Goal: Task Accomplishment & Management: Manage account settings

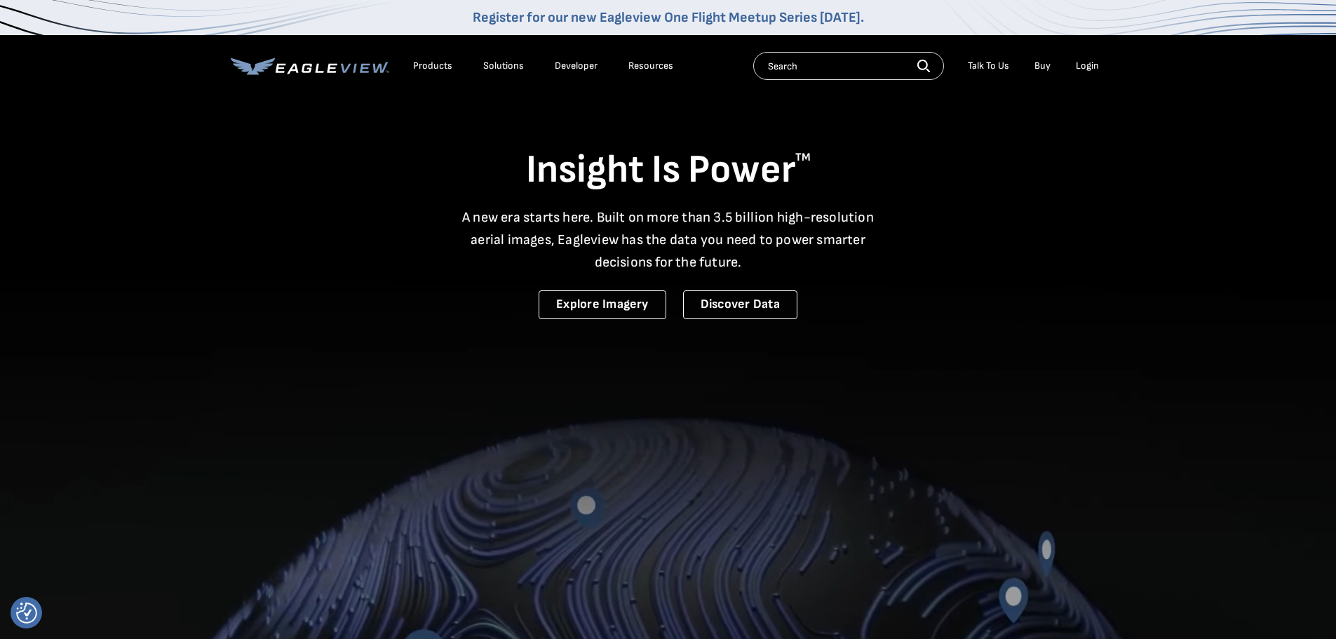
click at [1085, 65] on div "Login" at bounding box center [1087, 66] width 23 height 13
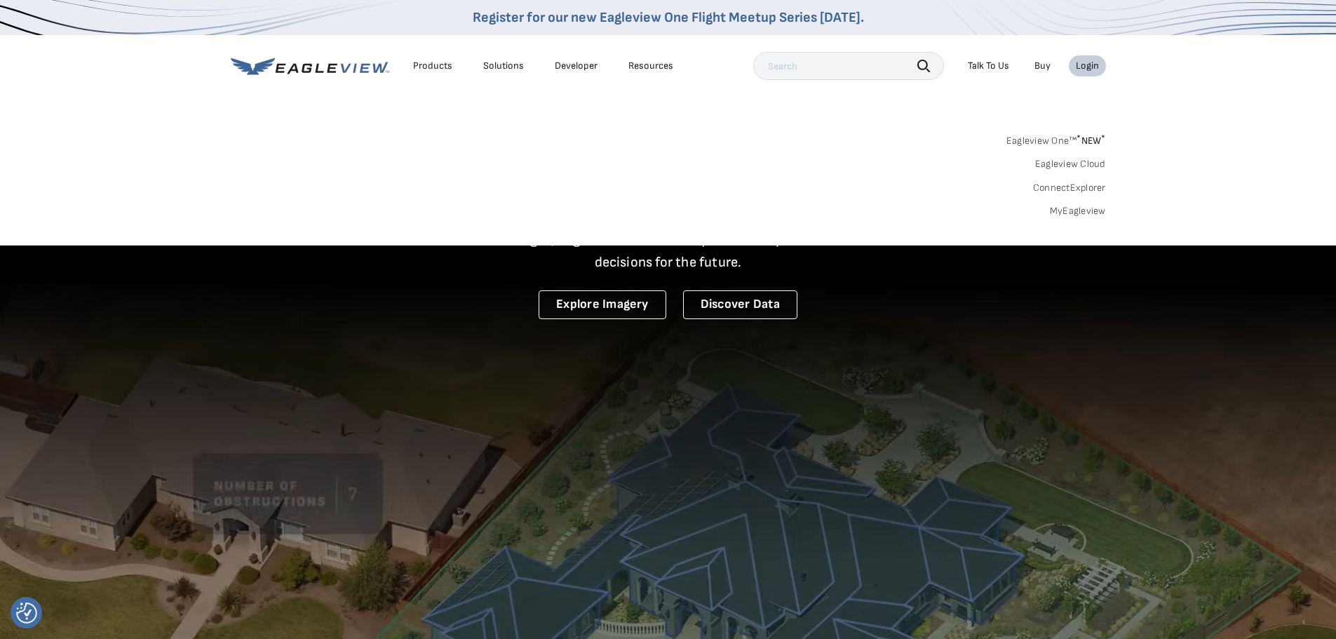
click at [1087, 212] on link "MyEagleview" at bounding box center [1078, 211] width 56 height 13
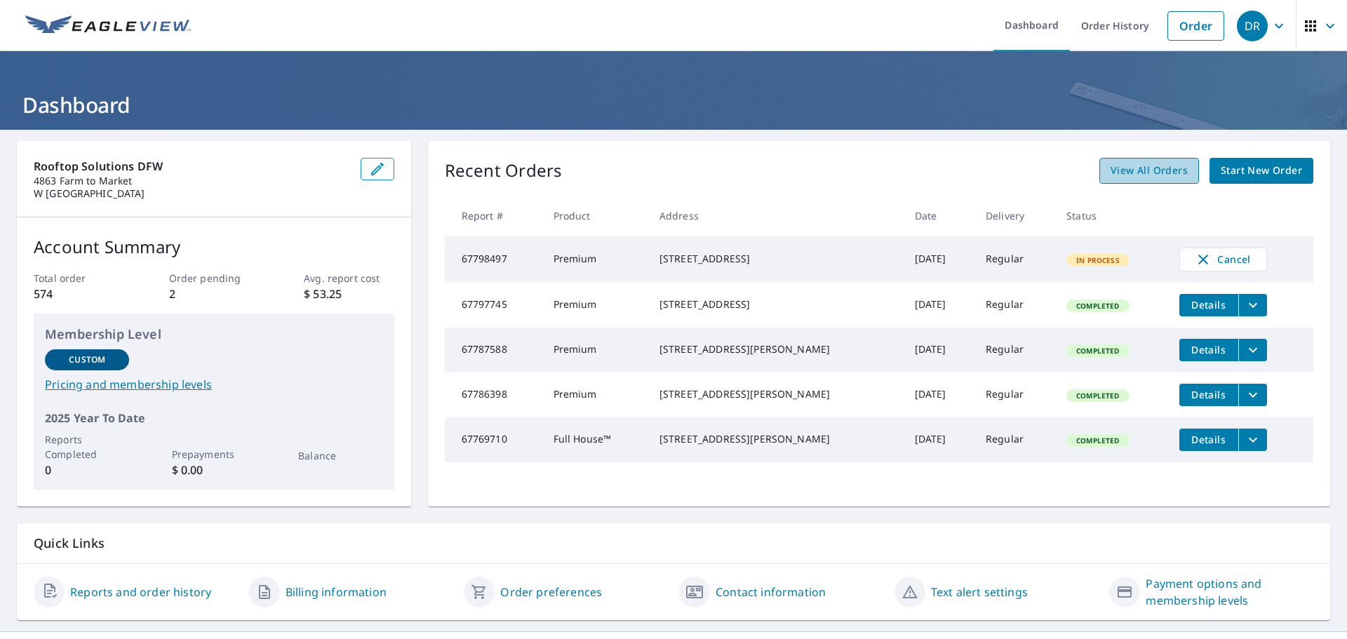
click at [1150, 169] on span "View All Orders" at bounding box center [1149, 171] width 77 height 18
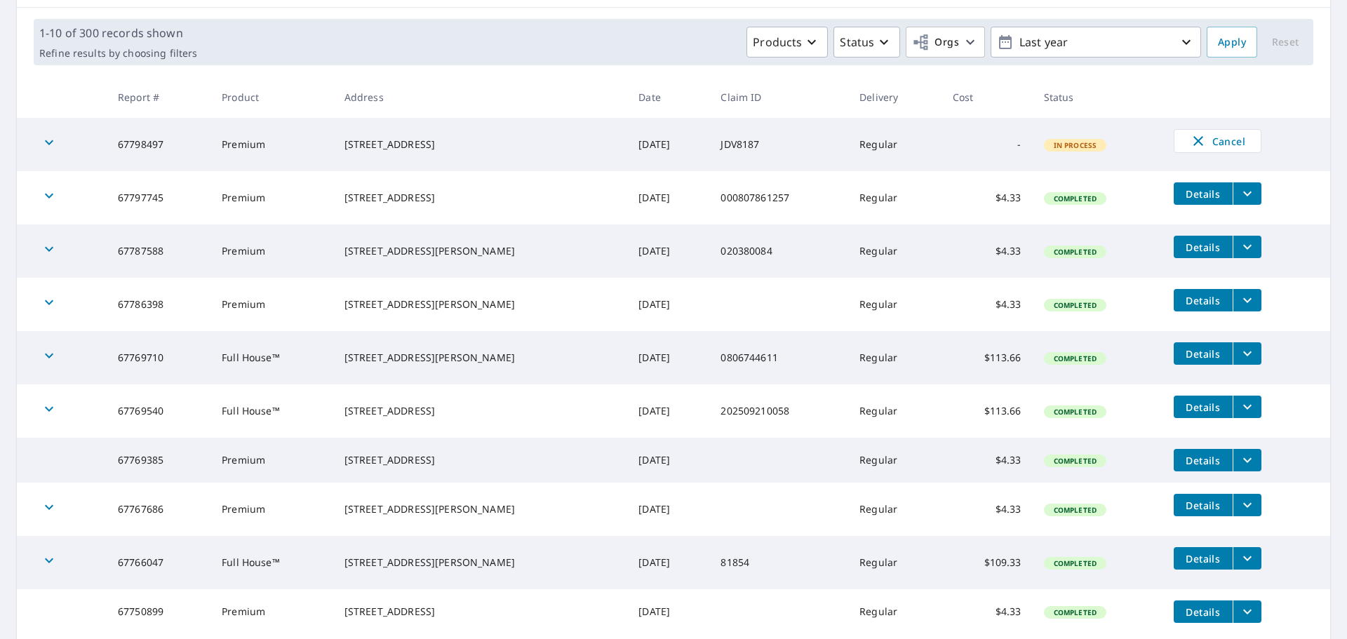
scroll to position [210, 0]
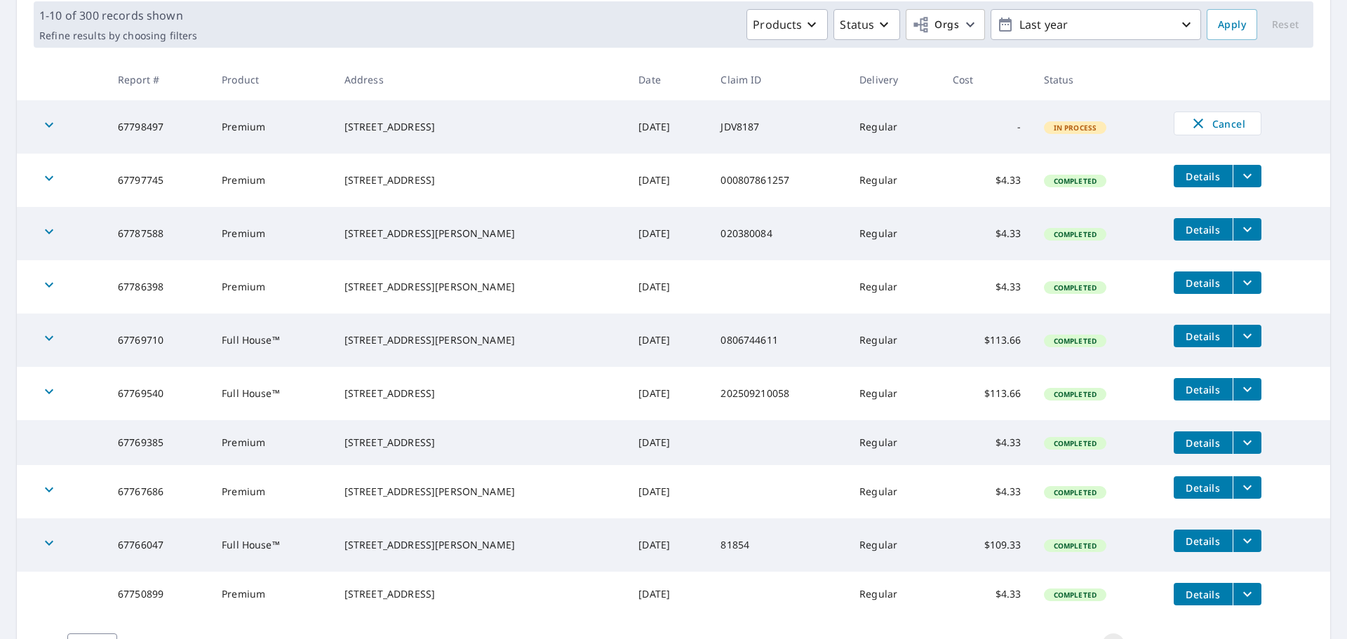
click at [43, 343] on icon "button" at bounding box center [49, 338] width 17 height 17
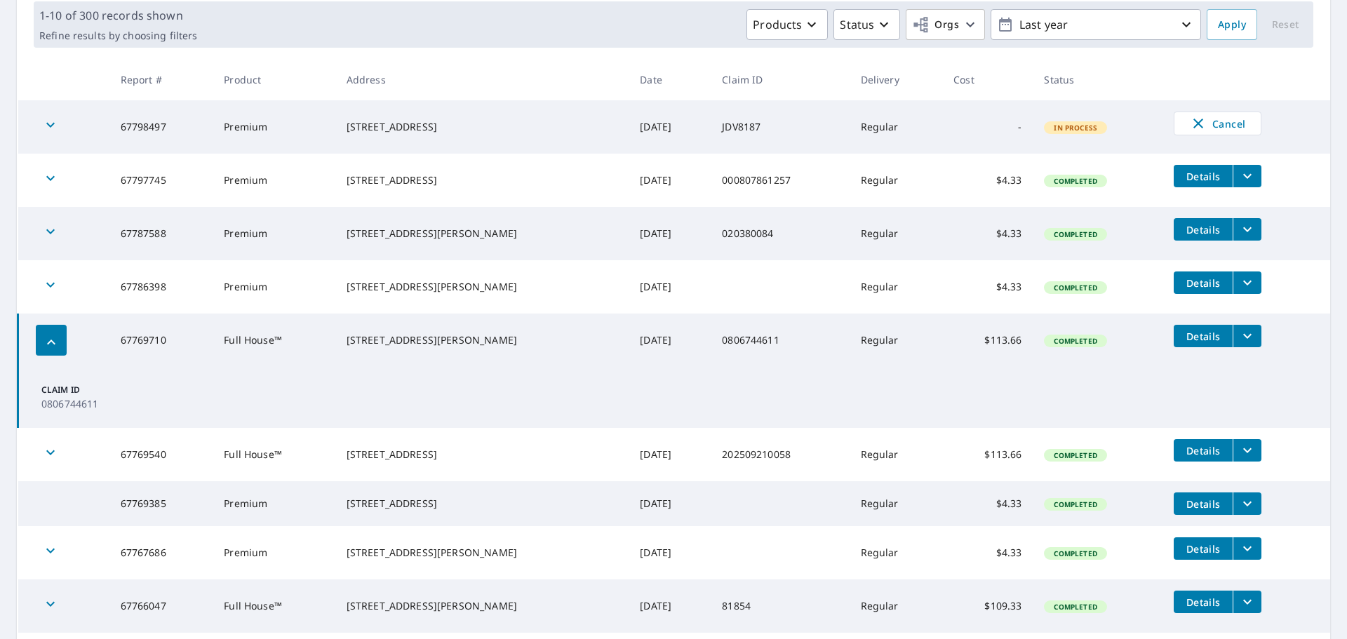
click at [51, 340] on icon "button" at bounding box center [51, 342] width 8 height 5
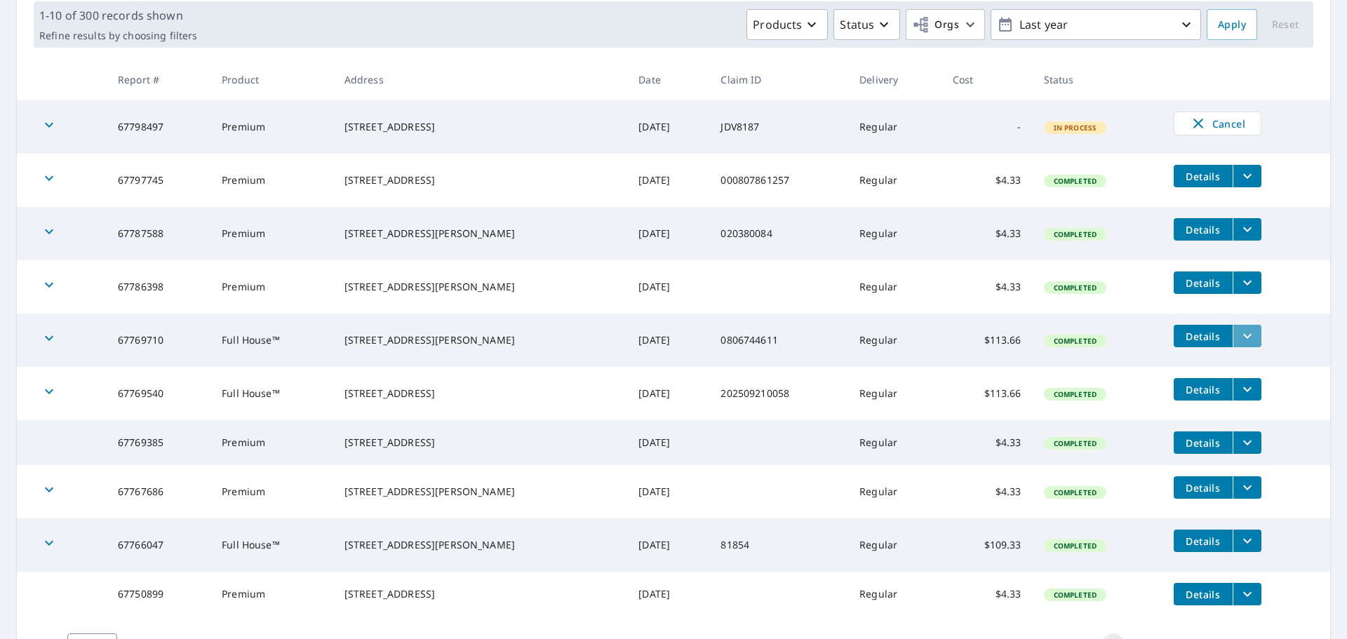
click at [1239, 334] on icon "filesDropdownBtn-67769710" at bounding box center [1247, 336] width 17 height 17
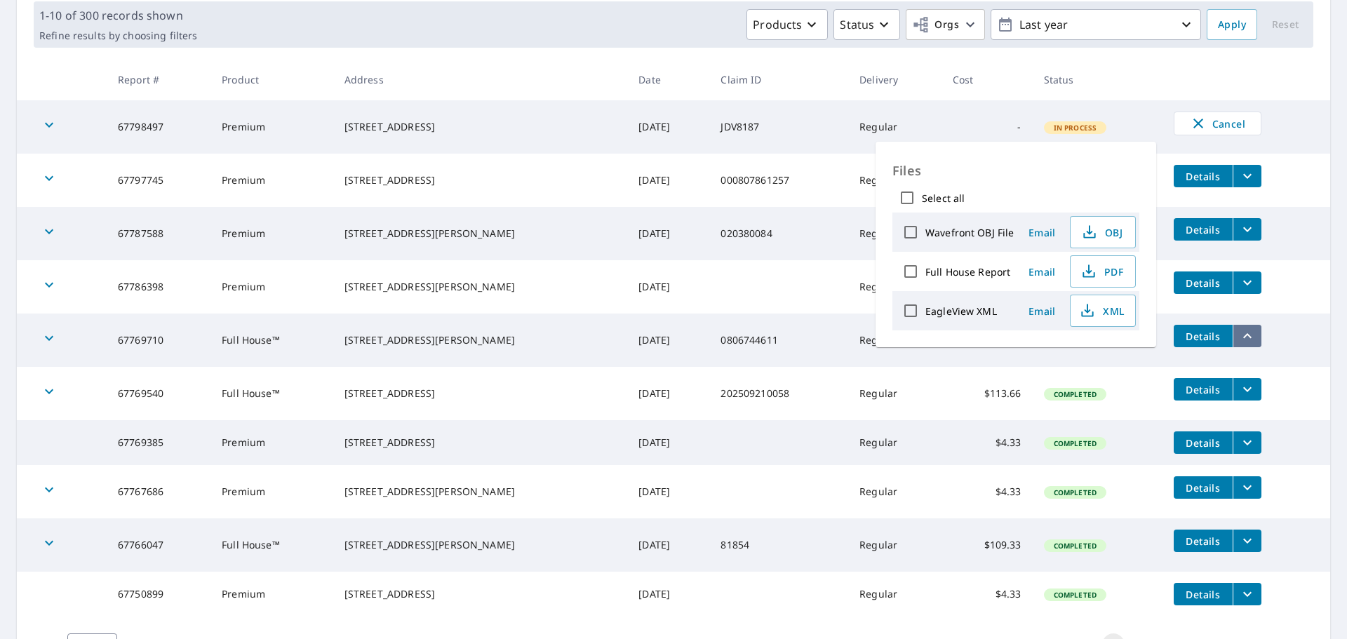
click at [1239, 334] on icon "filesDropdownBtn-67769710" at bounding box center [1247, 336] width 17 height 17
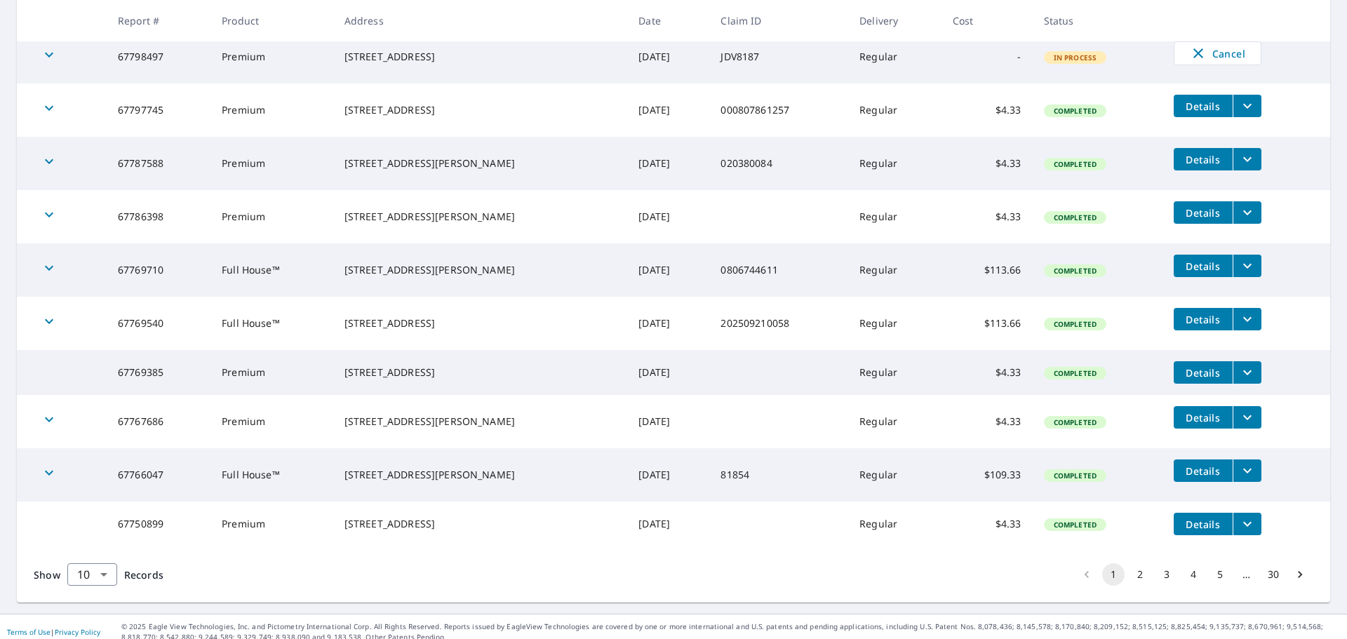
scroll to position [302, 0]
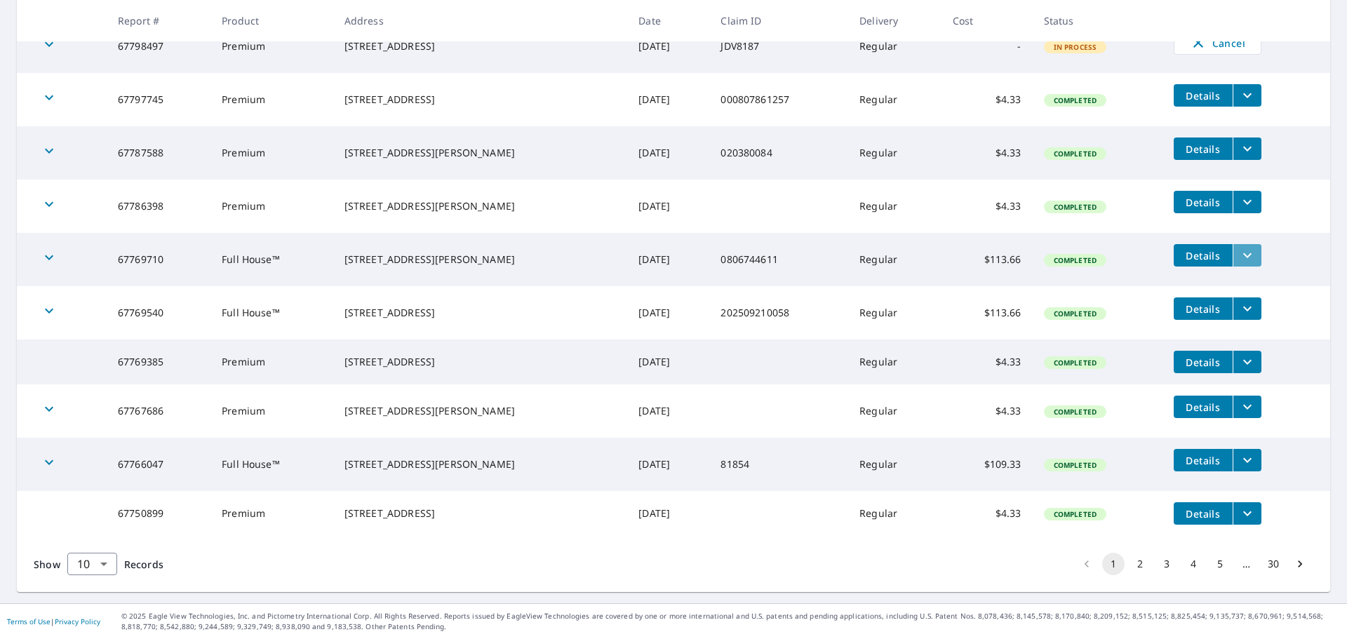
click at [1242, 248] on button "filesDropdownBtn-67769710" at bounding box center [1247, 255] width 29 height 22
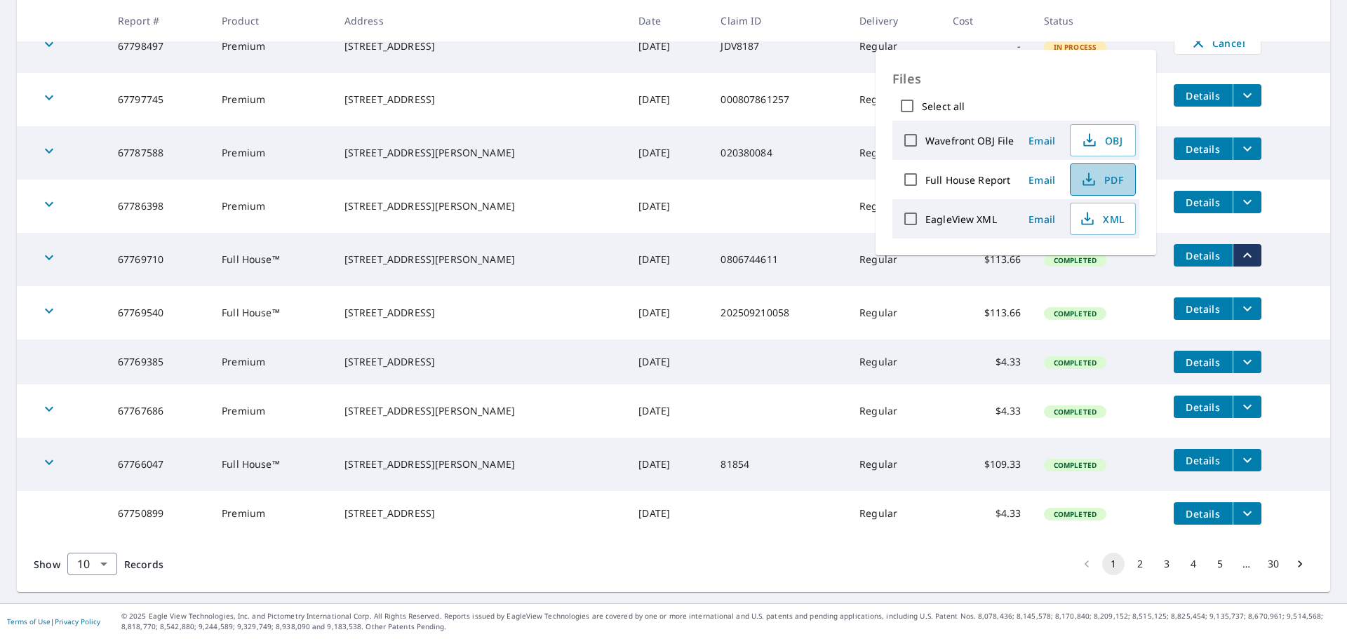
click at [1104, 178] on span "PDF" at bounding box center [1101, 179] width 45 height 17
click at [787, 180] on td at bounding box center [778, 206] width 139 height 53
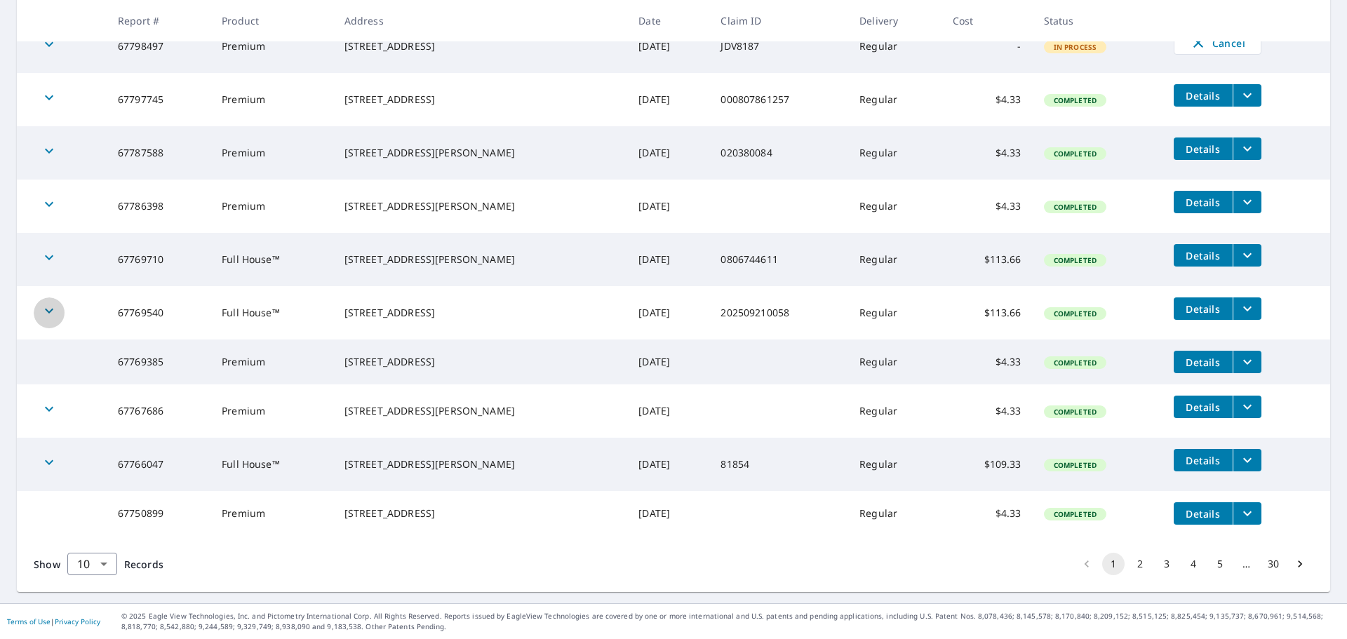
click at [45, 302] on icon "button" at bounding box center [49, 310] width 17 height 17
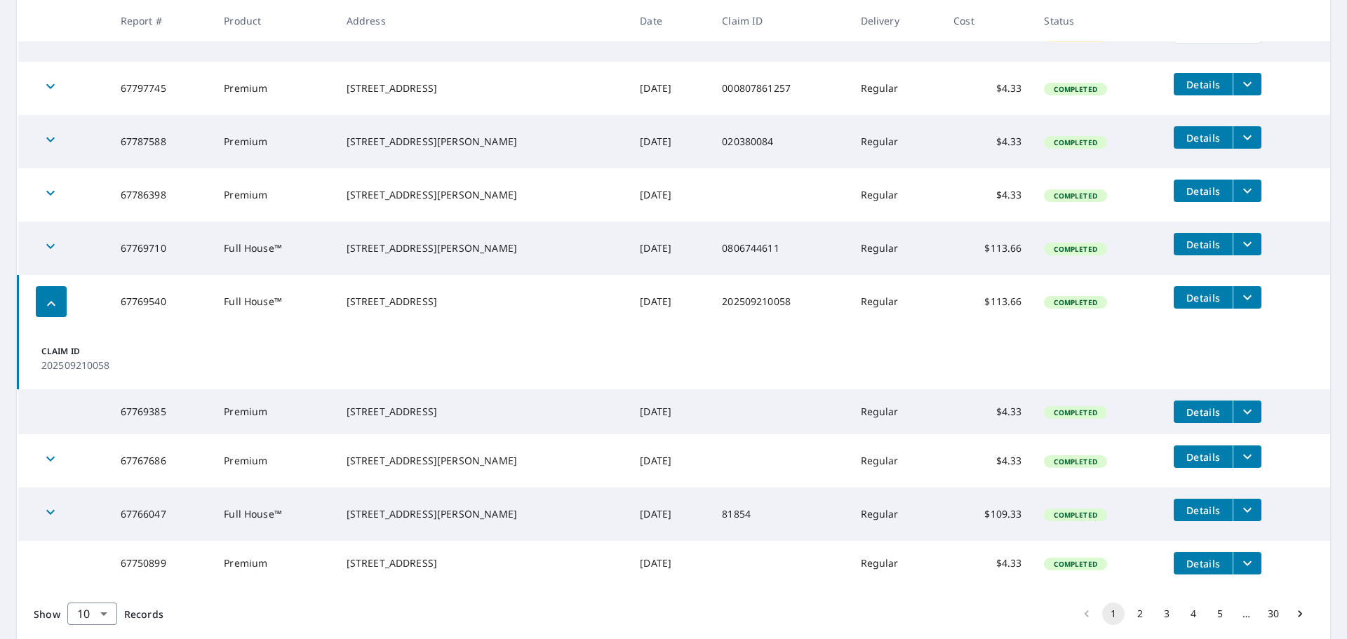
click at [45, 299] on icon "button" at bounding box center [51, 303] width 17 height 17
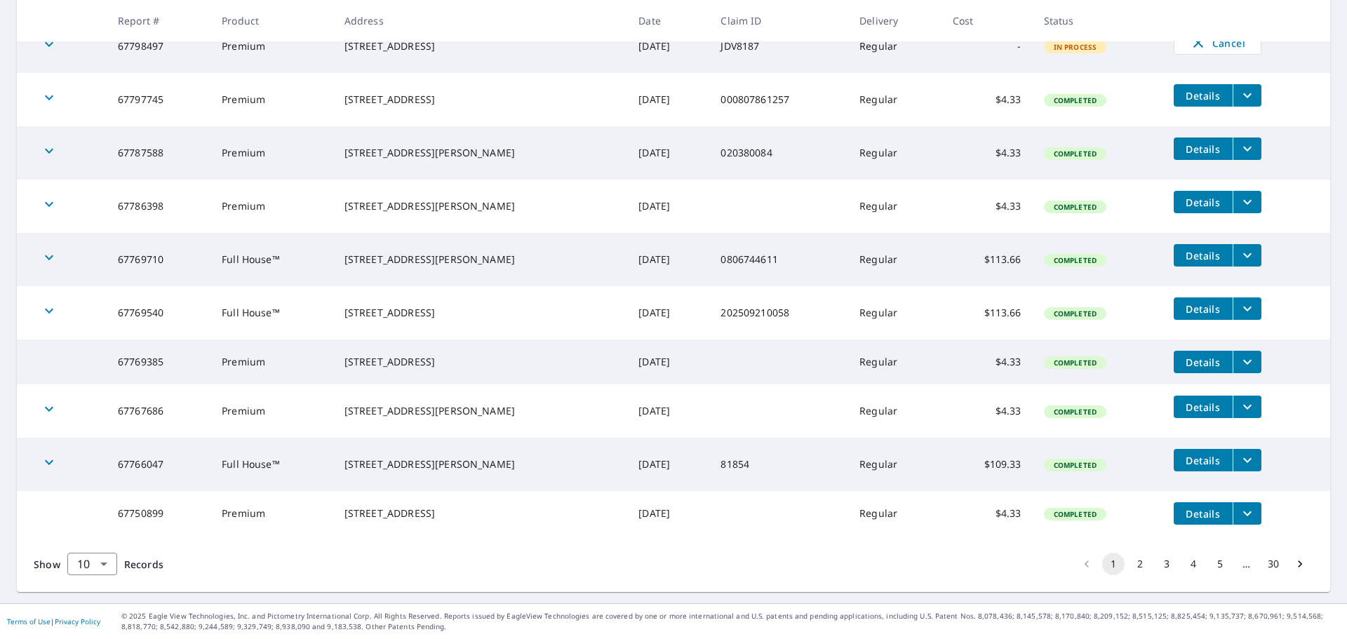
click at [1239, 300] on icon "filesDropdownBtn-67769540" at bounding box center [1247, 308] width 17 height 17
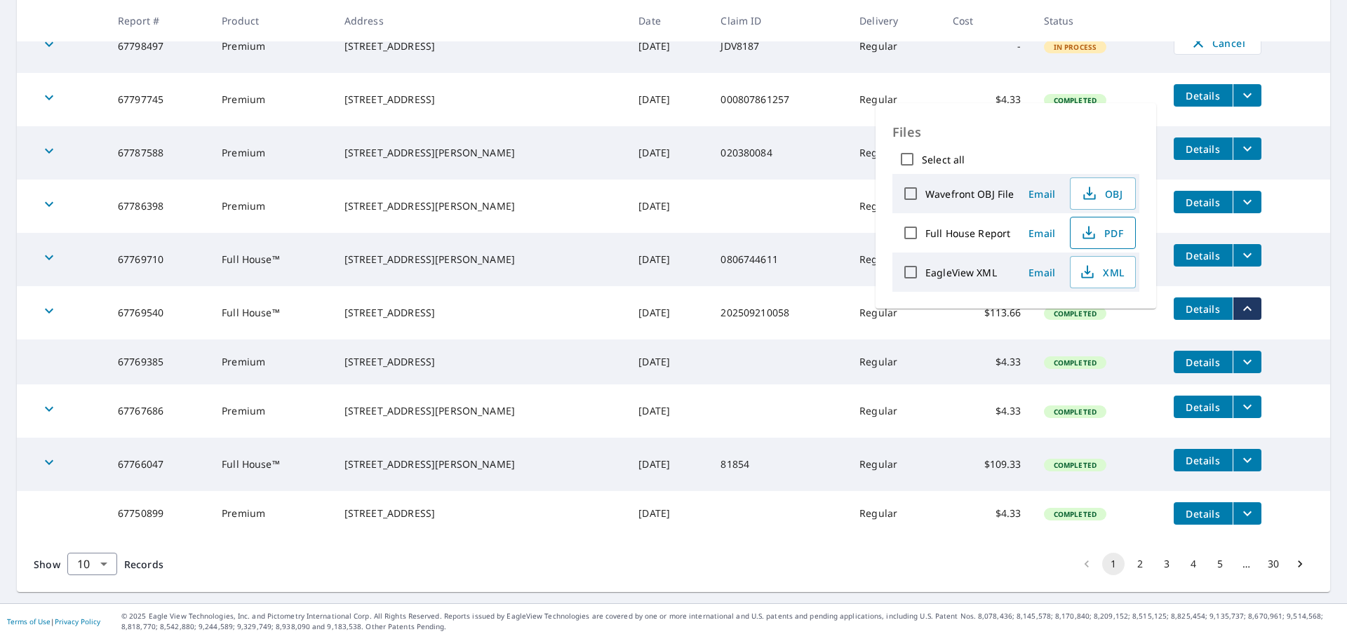
click at [1095, 227] on icon "button" at bounding box center [1088, 232] width 17 height 17
click at [311, 204] on td "Premium" at bounding box center [271, 206] width 123 height 53
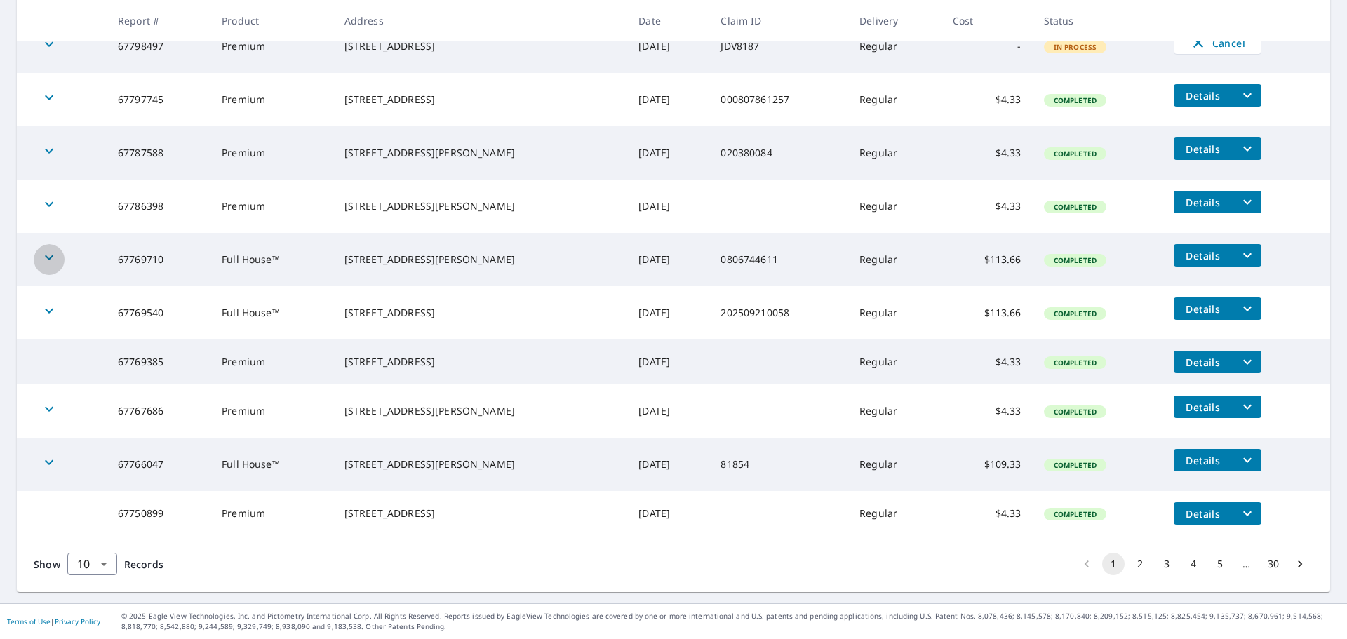
click at [45, 249] on icon "button" at bounding box center [49, 257] width 17 height 17
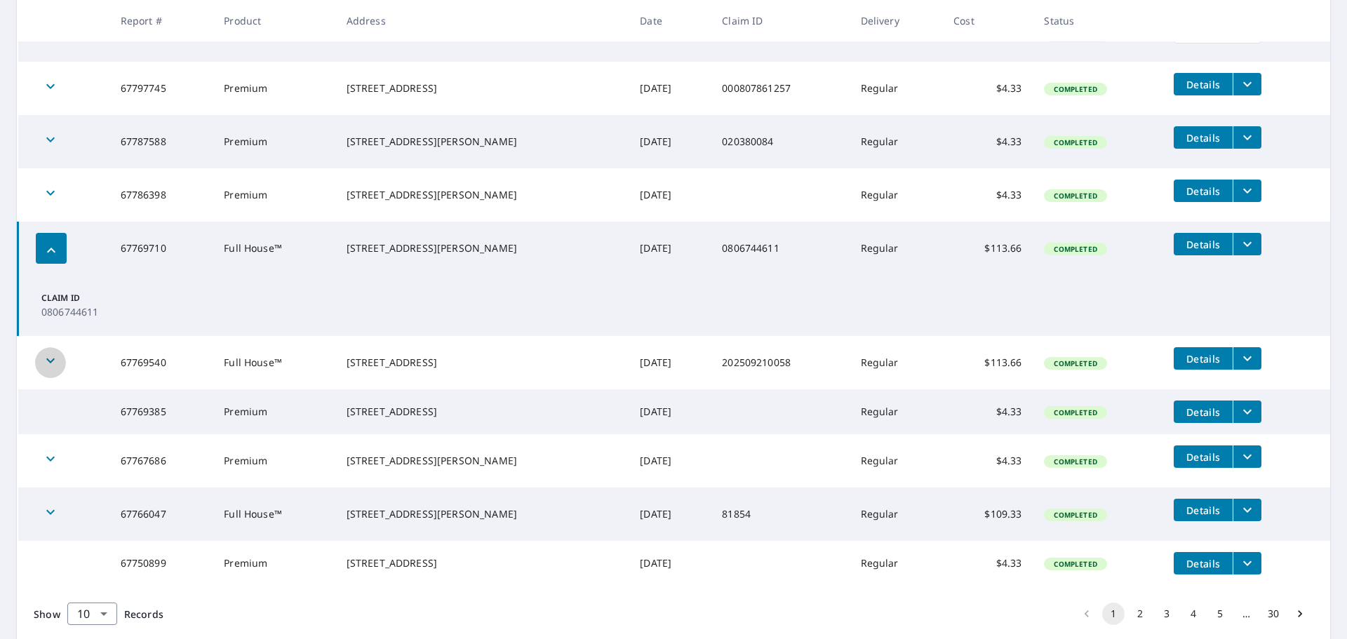
click at [52, 359] on icon "button" at bounding box center [50, 360] width 17 height 17
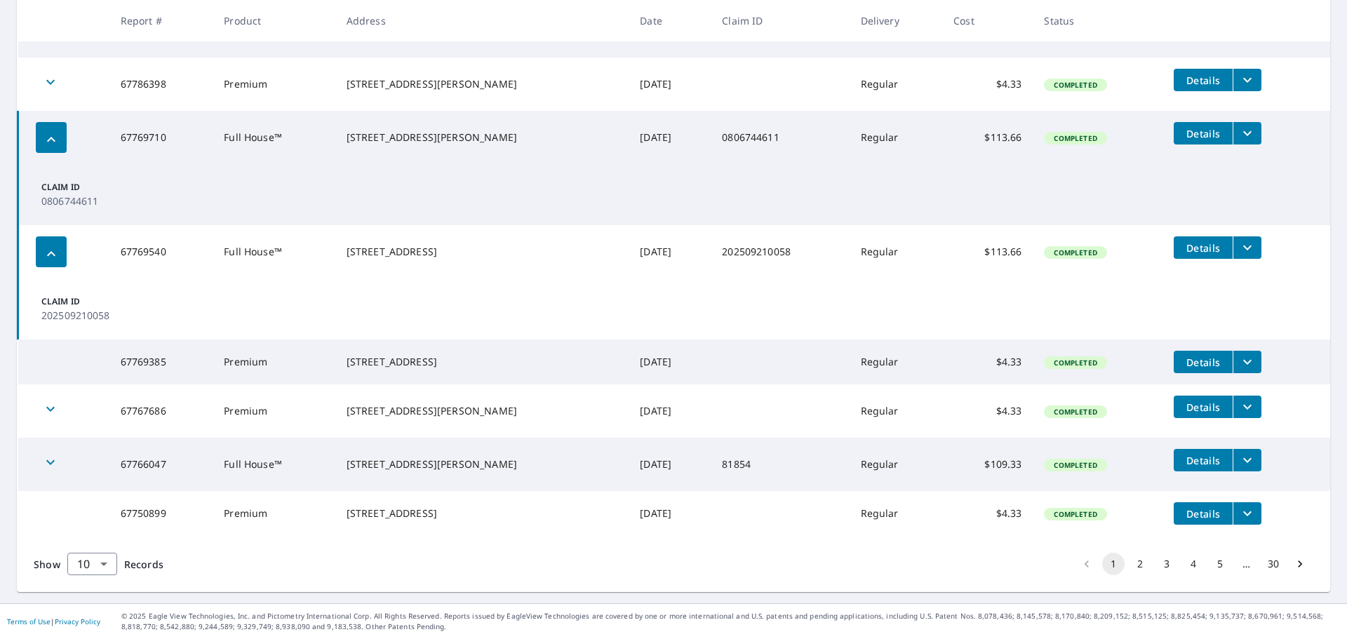
scroll to position [424, 0]
click at [1129, 561] on button "2" at bounding box center [1140, 564] width 22 height 22
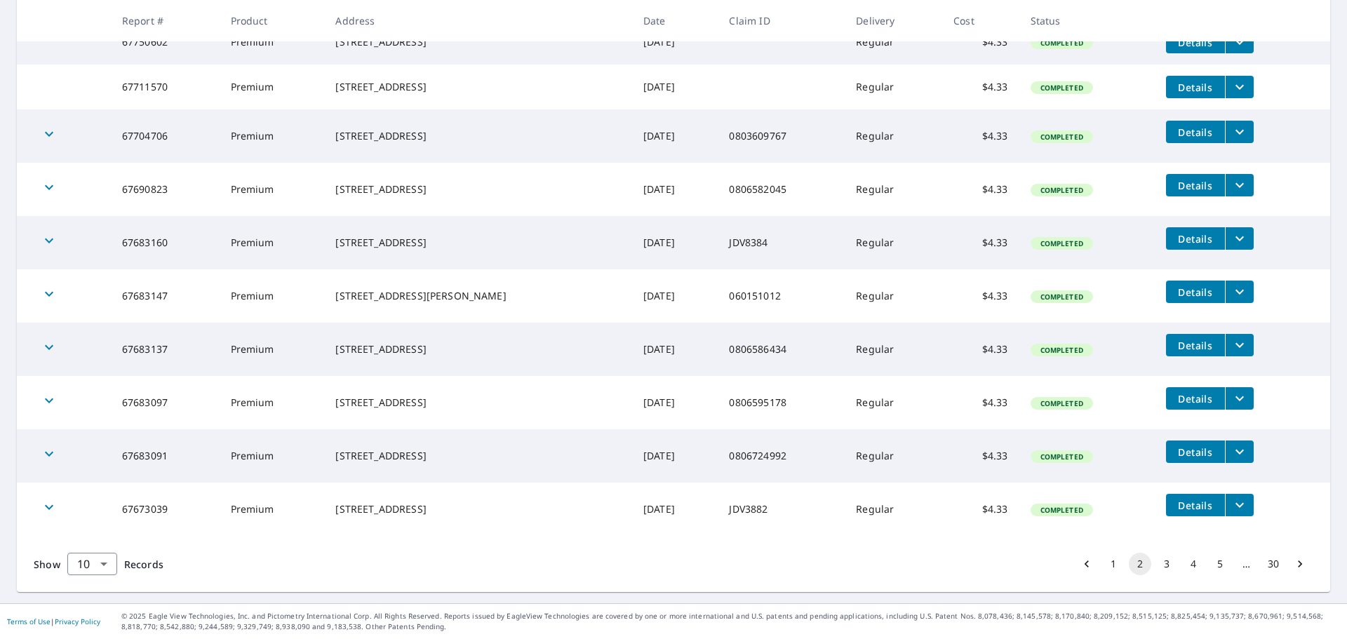
scroll to position [302, 0]
click at [1106, 564] on button "1" at bounding box center [1113, 564] width 22 height 22
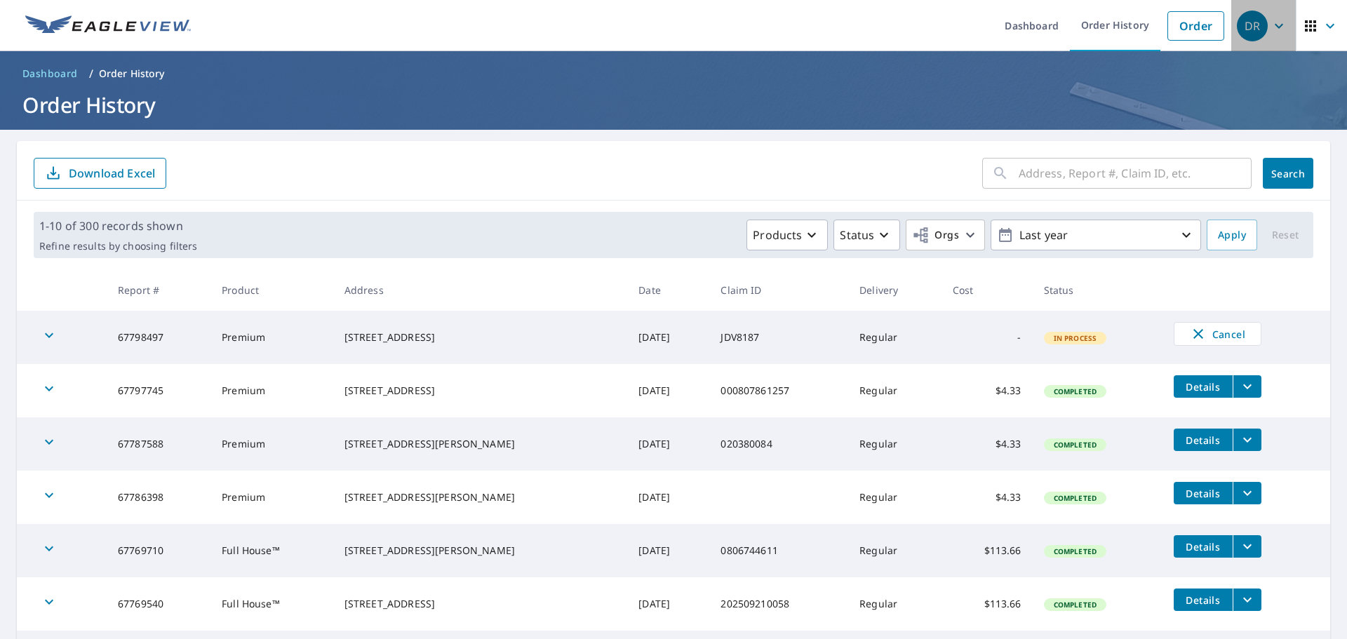
click at [1271, 30] on icon "button" at bounding box center [1279, 26] width 17 height 17
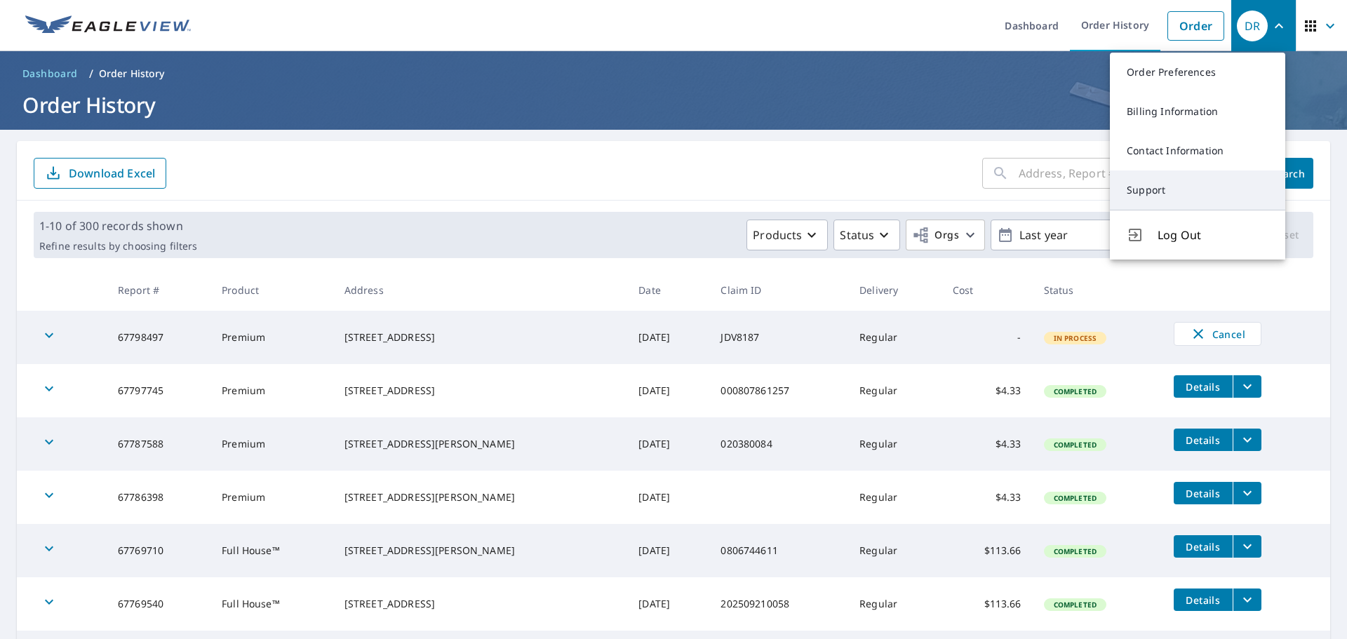
click at [1157, 207] on link "Support" at bounding box center [1197, 189] width 175 height 39
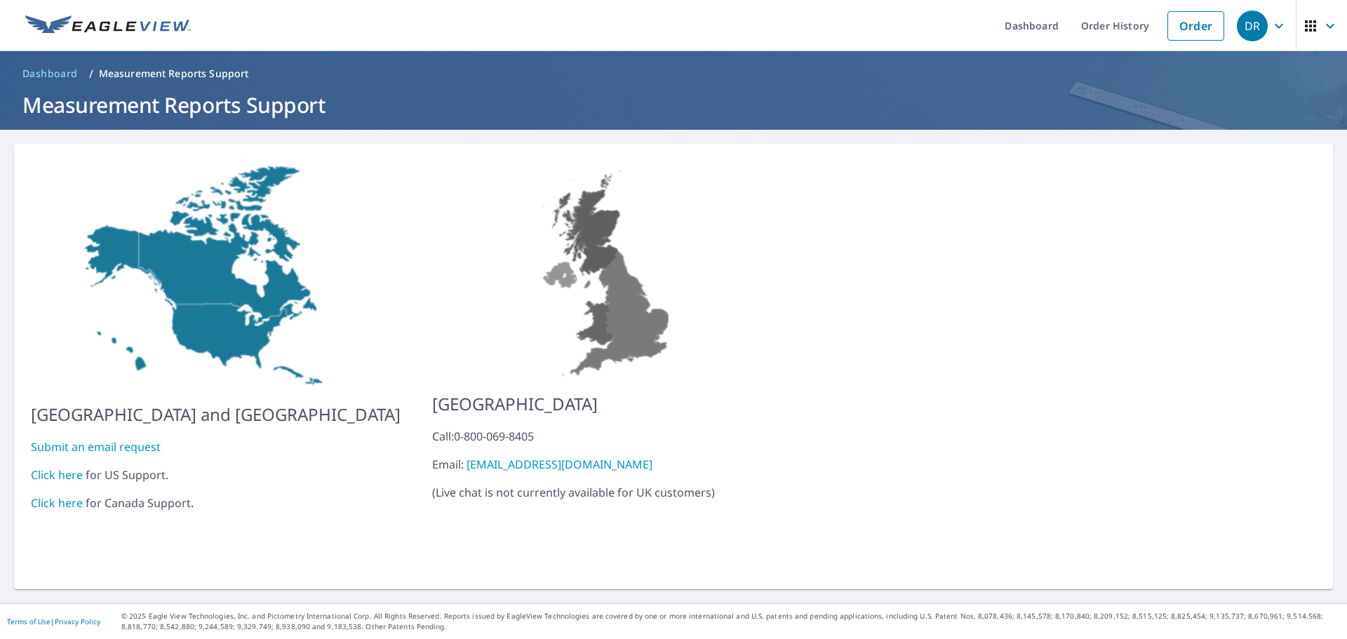
click at [55, 467] on link "Click here" at bounding box center [57, 474] width 52 height 15
click at [1042, 25] on link "Dashboard" at bounding box center [1031, 25] width 76 height 51
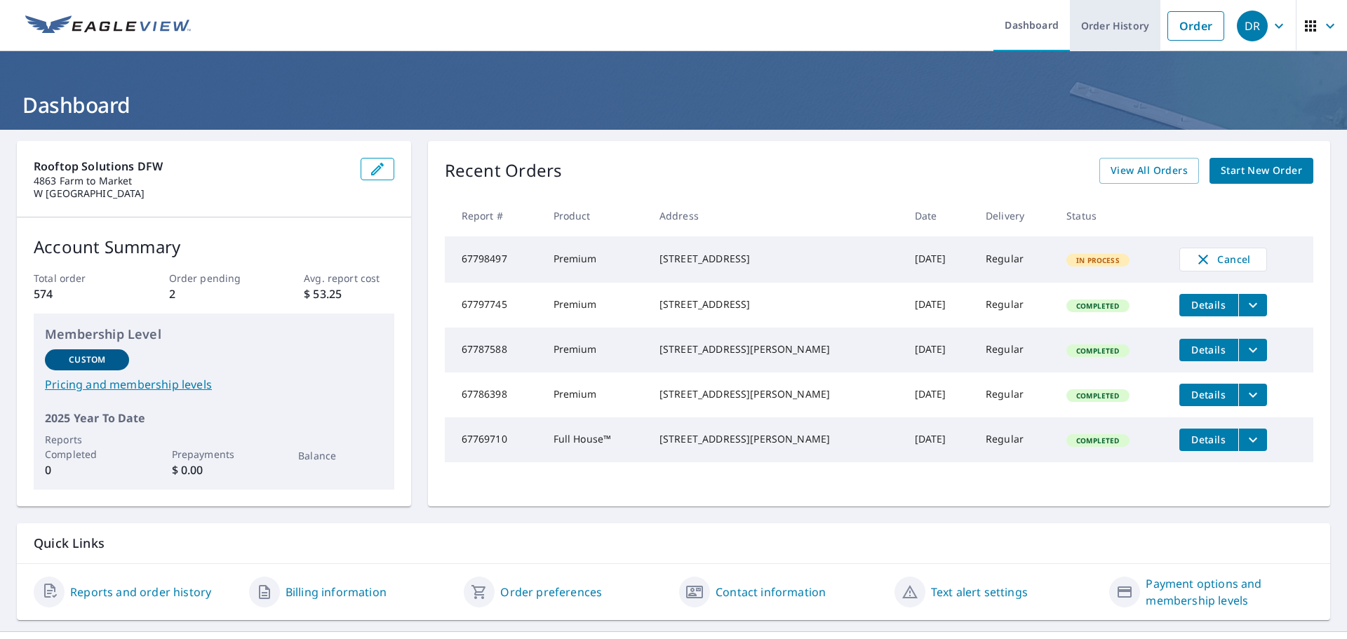
click at [1118, 23] on link "Order History" at bounding box center [1115, 25] width 91 height 51
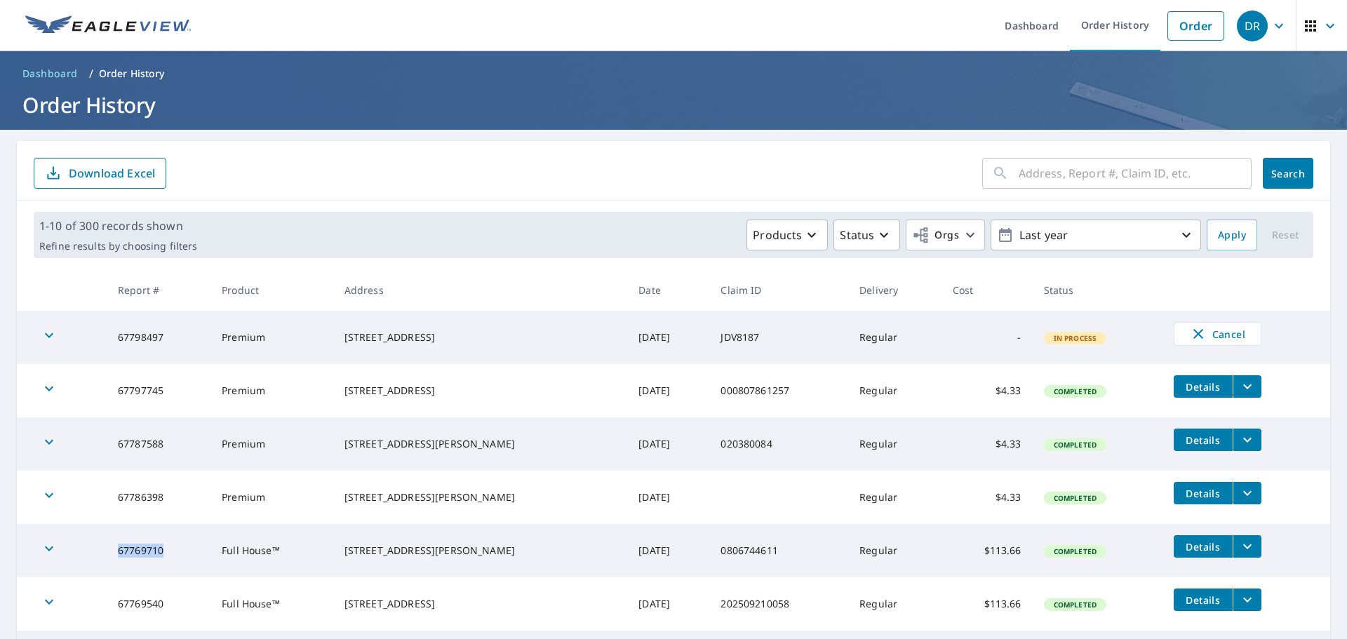
drag, startPoint x: 121, startPoint y: 550, endPoint x: 183, endPoint y: 556, distance: 62.0
click at [183, 556] on td "67769710" at bounding box center [159, 550] width 104 height 53
copy td "67769710"
drag, startPoint x: 121, startPoint y: 603, endPoint x: 187, endPoint y: 602, distance: 66.0
click at [187, 602] on td "67769540" at bounding box center [159, 603] width 104 height 53
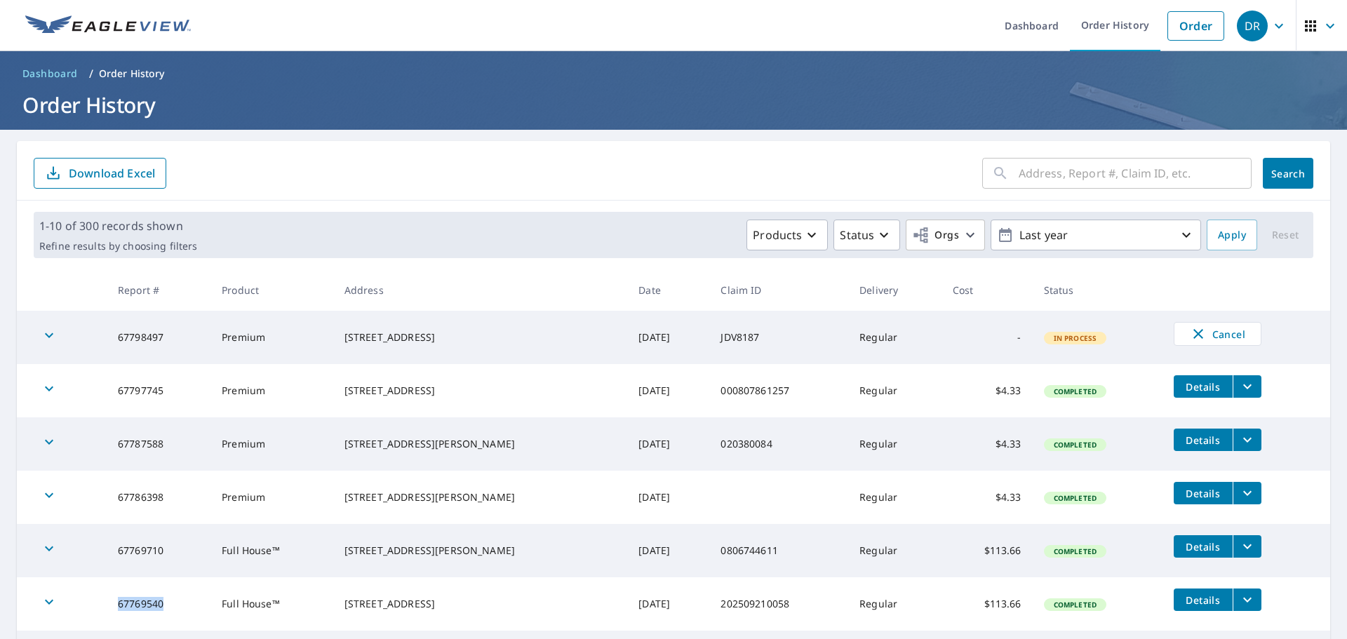
copy td "67769540"
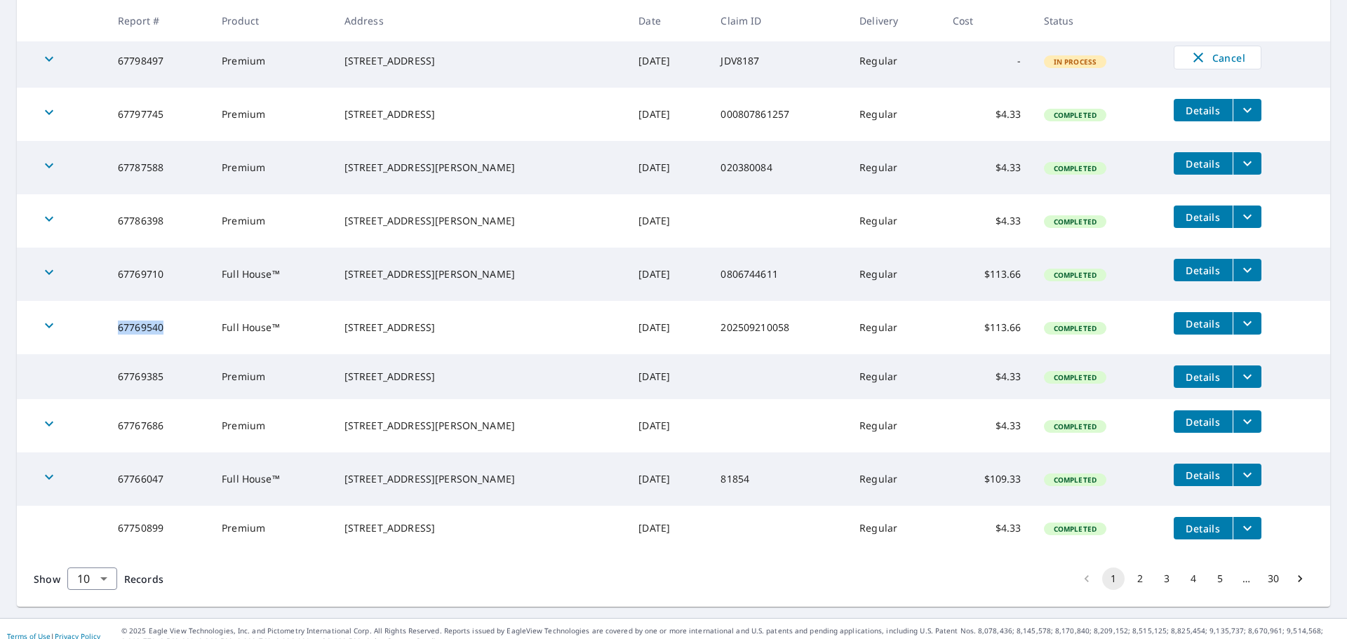
scroll to position [281, 0]
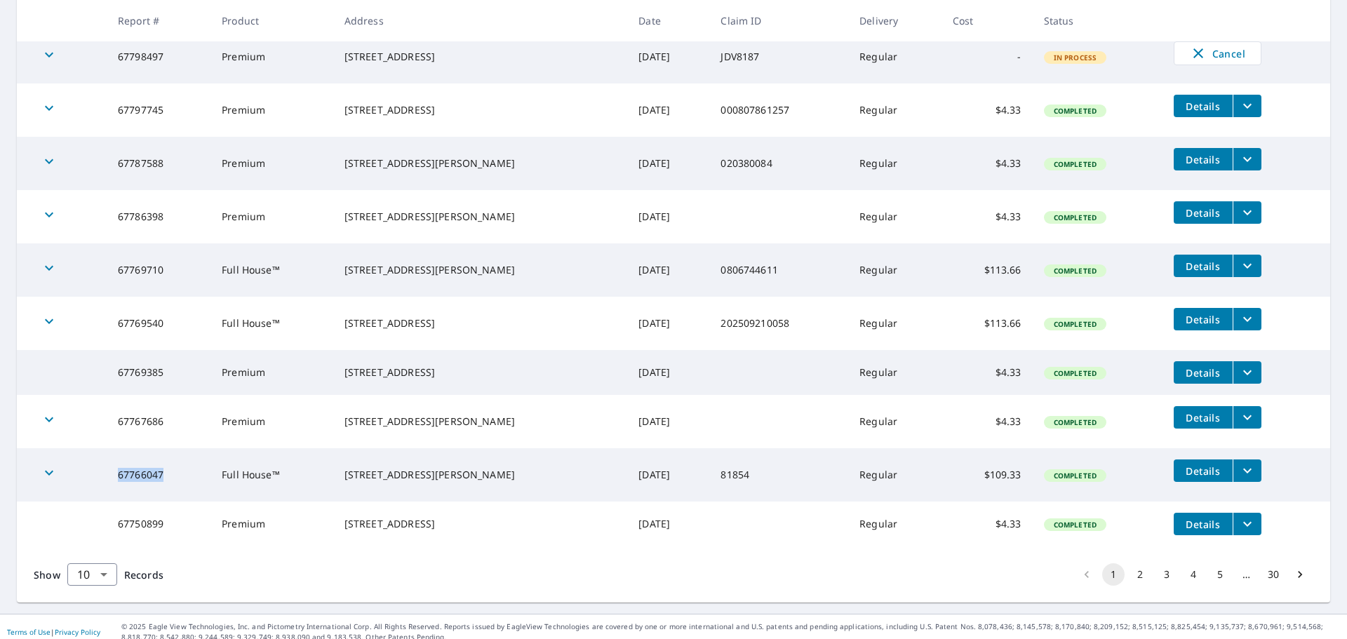
drag, startPoint x: 123, startPoint y: 478, endPoint x: 175, endPoint y: 474, distance: 52.8
click at [175, 474] on td "67766047" at bounding box center [159, 474] width 104 height 53
copy td "67766047"
drag, startPoint x: 122, startPoint y: 269, endPoint x: 170, endPoint y: 269, distance: 48.4
click at [170, 269] on td "67769710" at bounding box center [159, 269] width 104 height 53
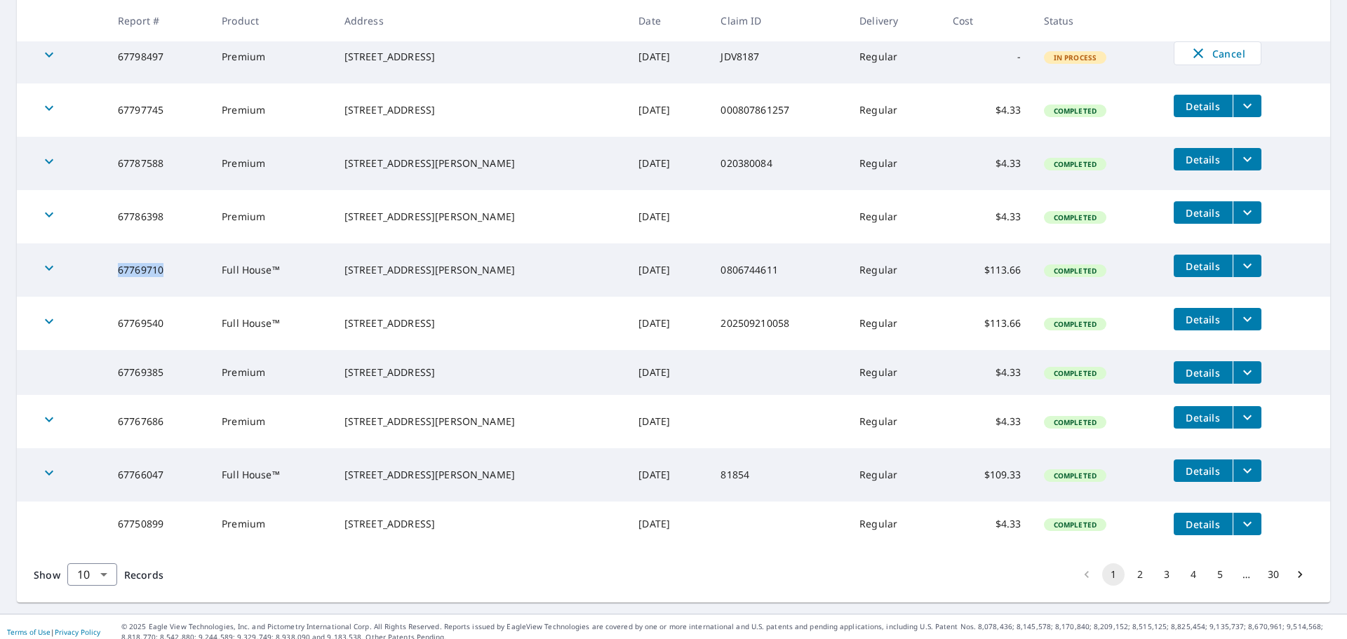
copy td "67769710"
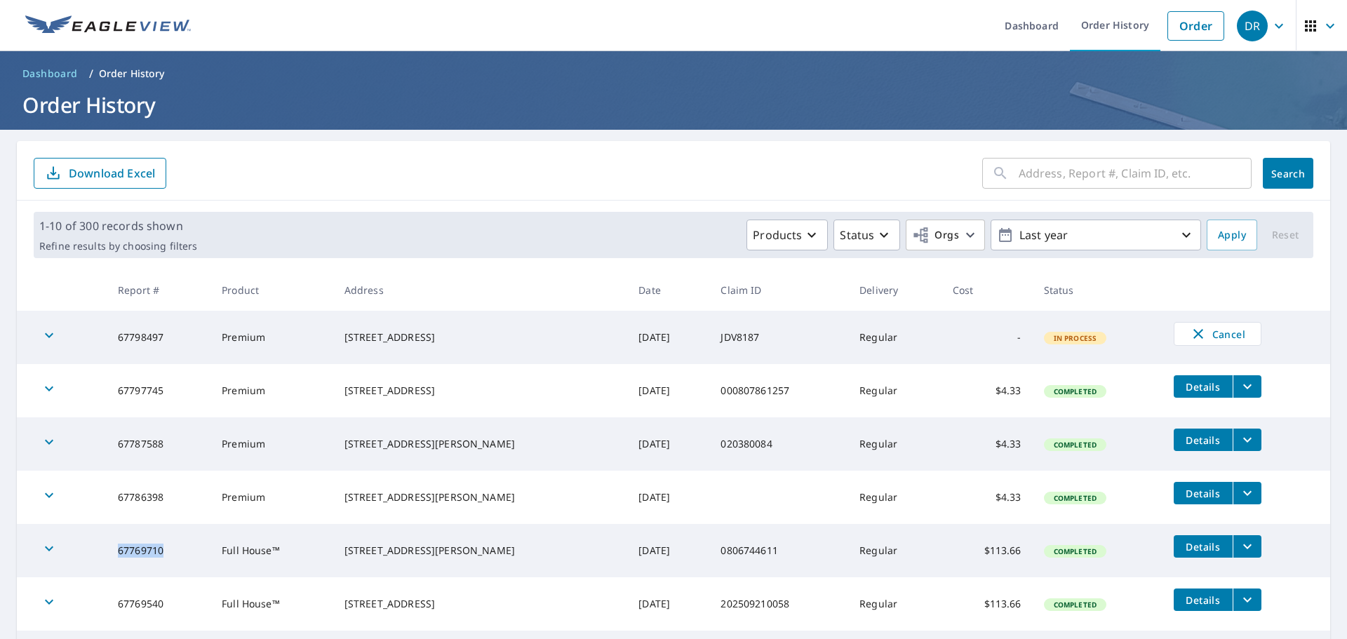
click at [1243, 442] on icon "filesDropdownBtn-67787588" at bounding box center [1247, 440] width 8 height 5
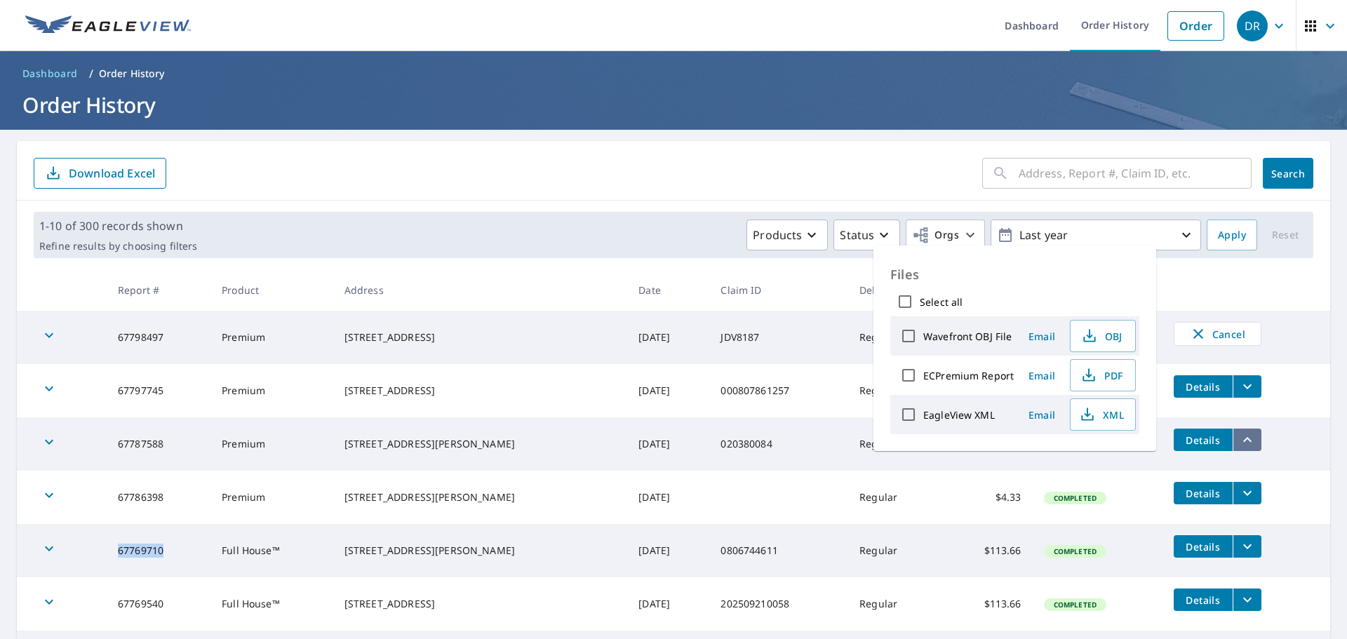
click at [1239, 442] on icon "filesDropdownBtn-67787588" at bounding box center [1247, 439] width 17 height 17
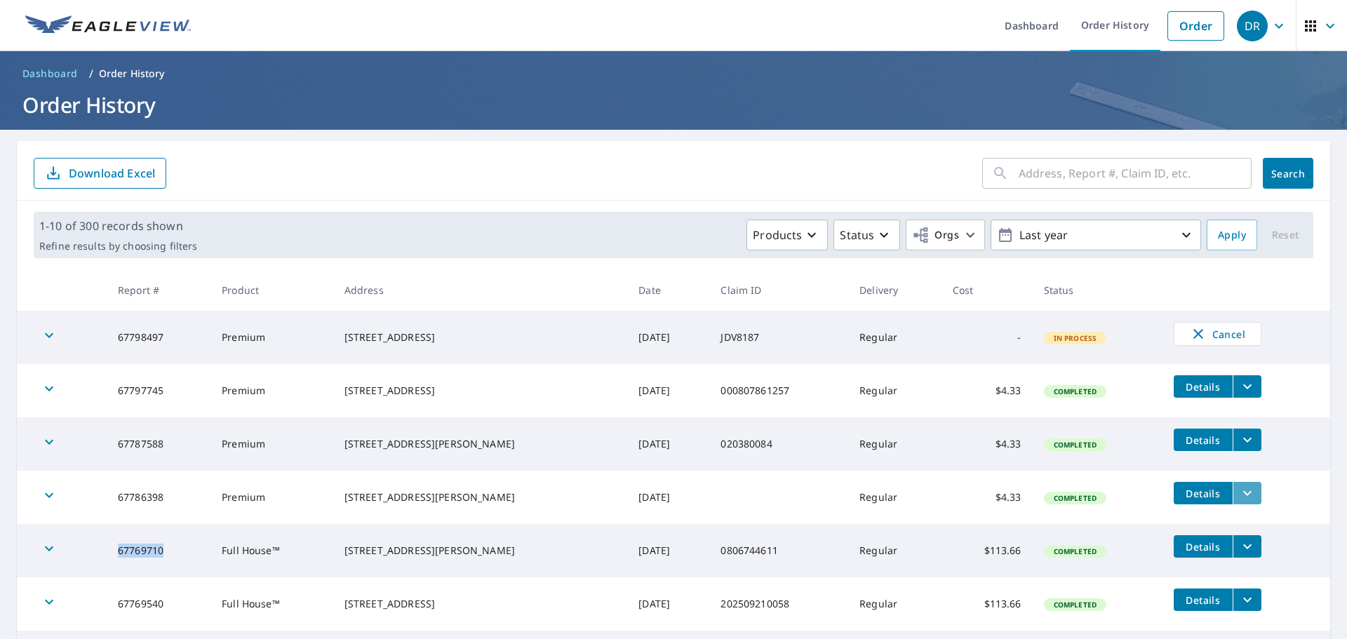
click at [1239, 497] on icon "filesDropdownBtn-67786398" at bounding box center [1247, 493] width 17 height 17
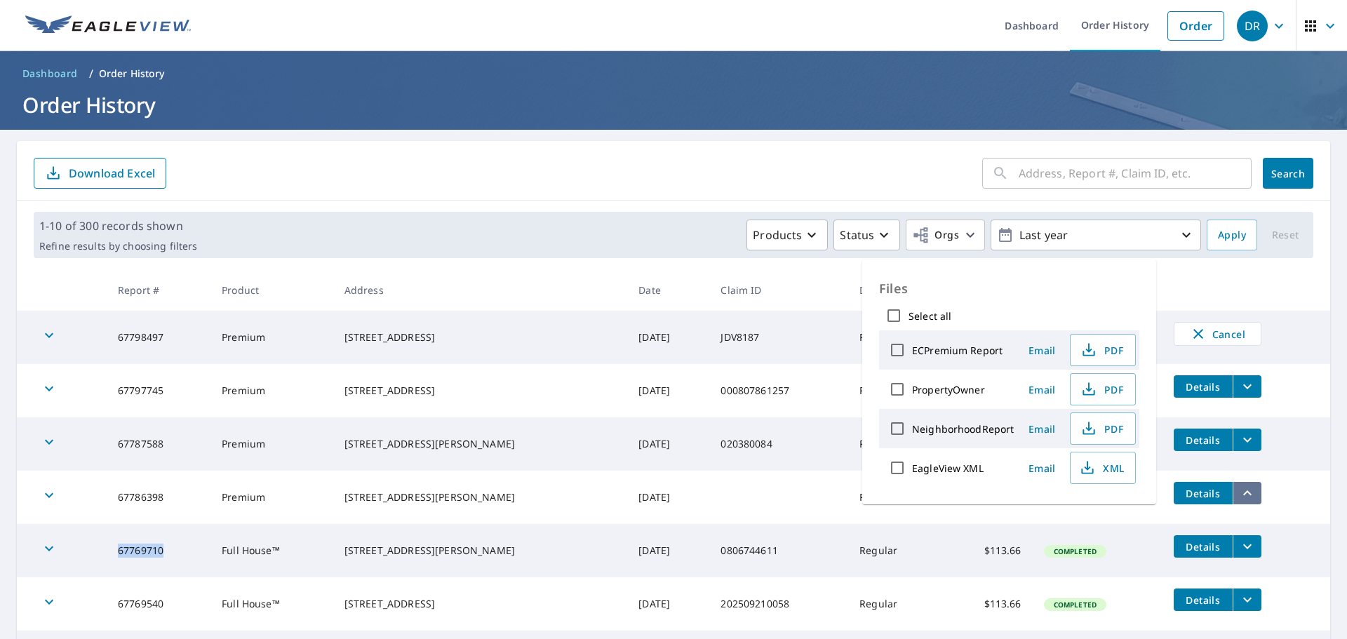
click at [1239, 497] on icon "filesDropdownBtn-67786398" at bounding box center [1247, 493] width 17 height 17
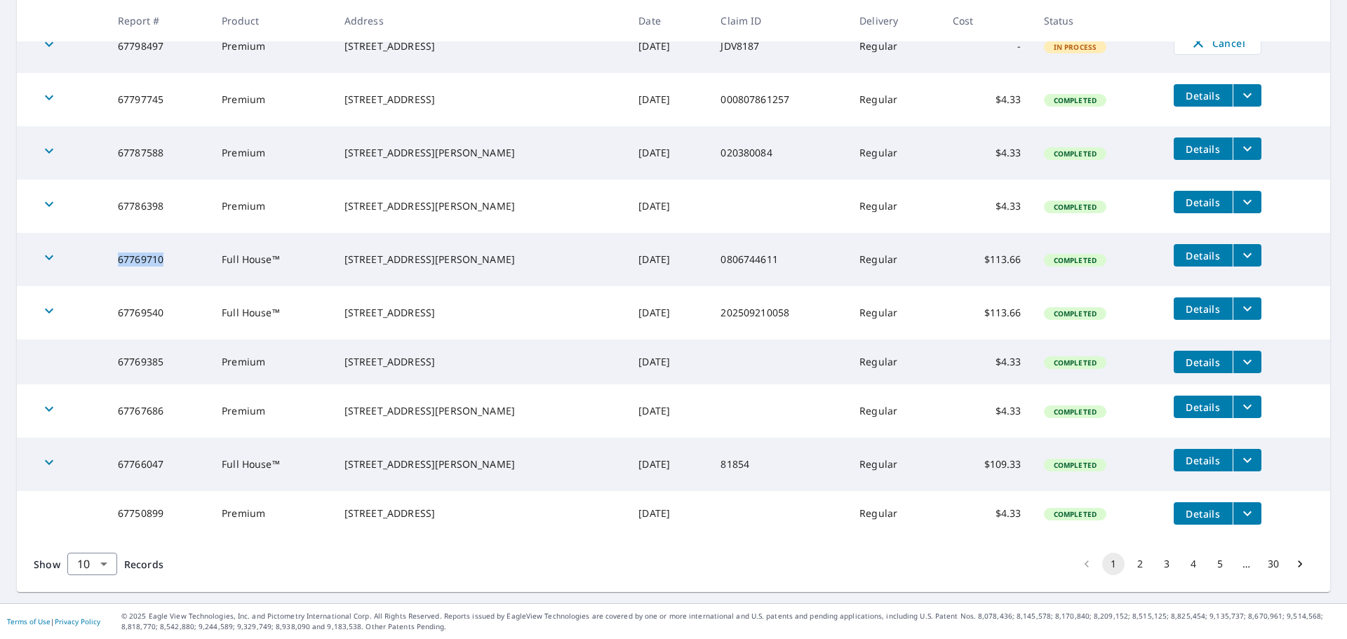
scroll to position [302, 0]
click at [1130, 563] on button "2" at bounding box center [1140, 564] width 22 height 22
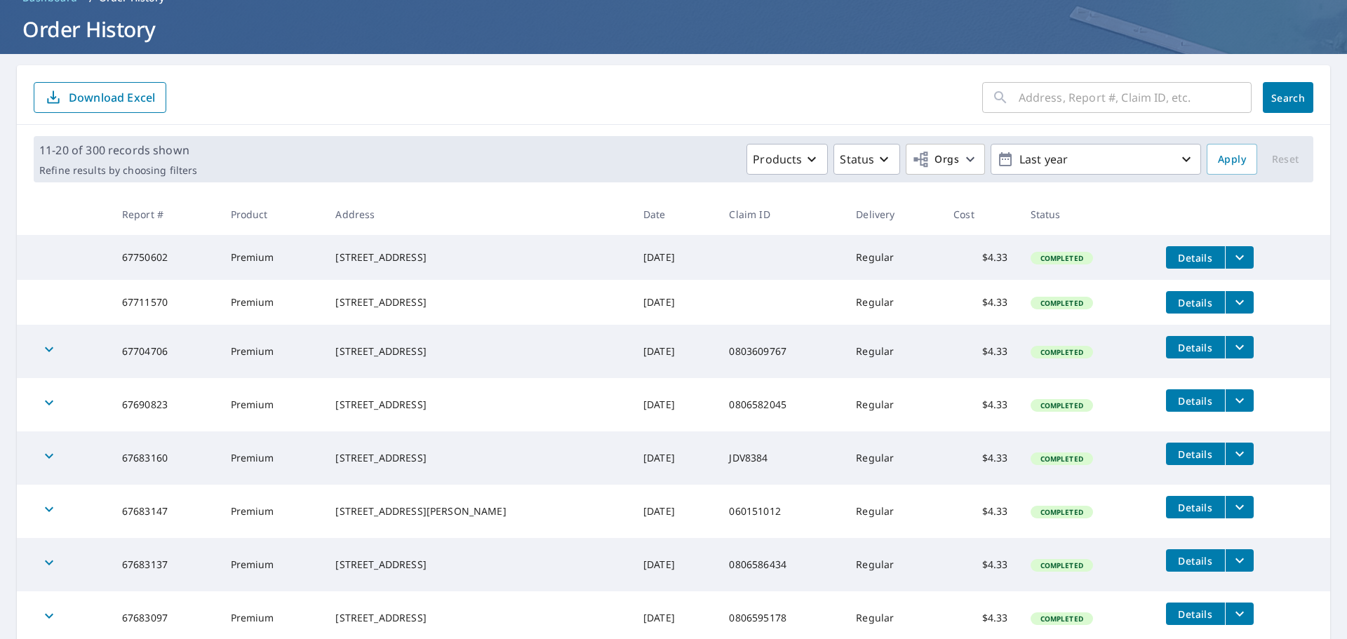
scroll to position [302, 0]
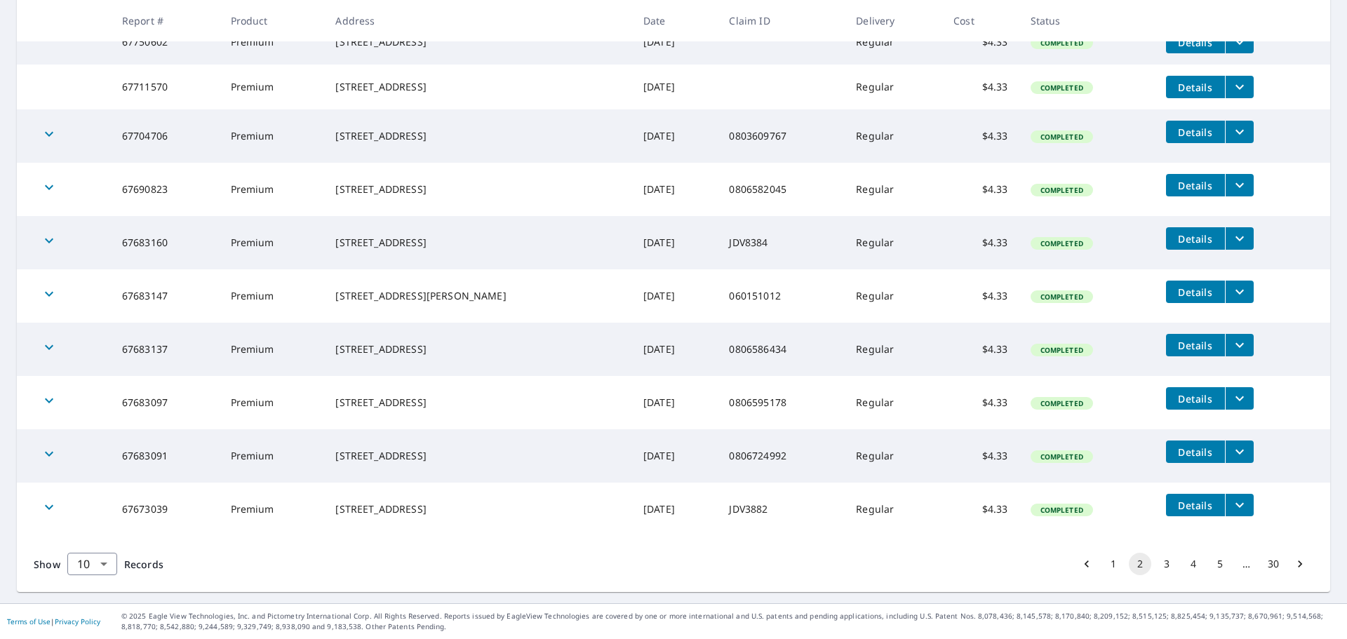
click at [1102, 568] on button "1" at bounding box center [1113, 564] width 22 height 22
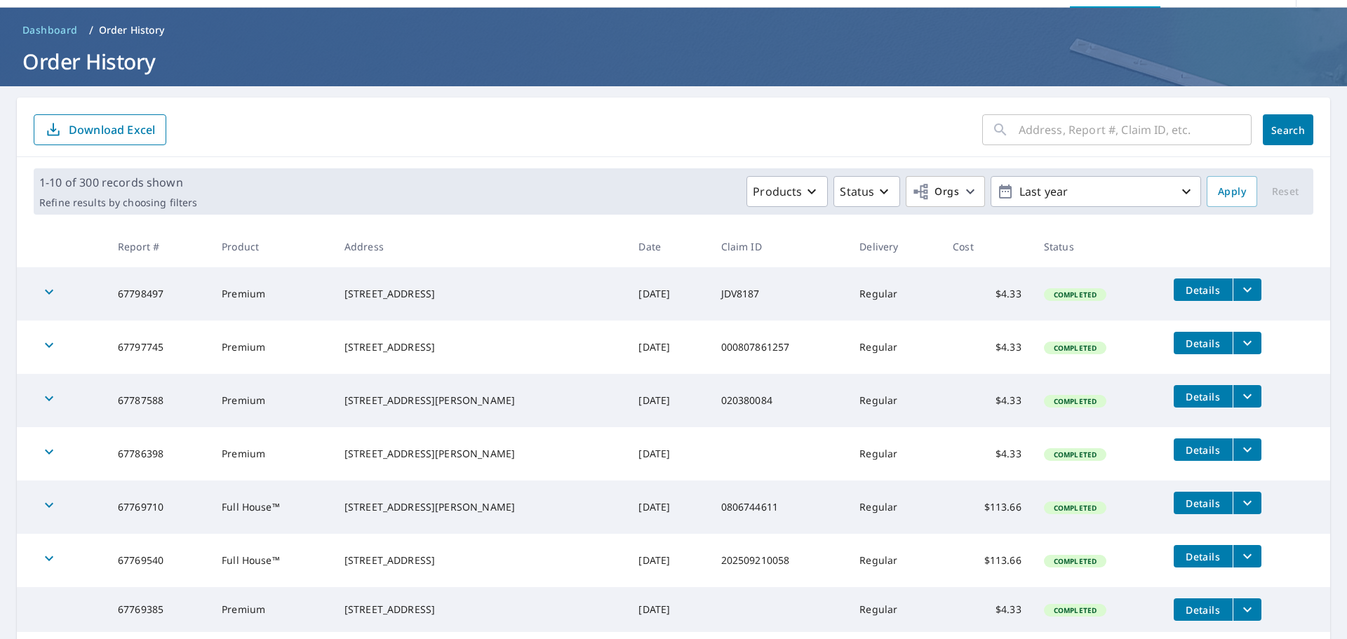
scroll to position [281, 0]
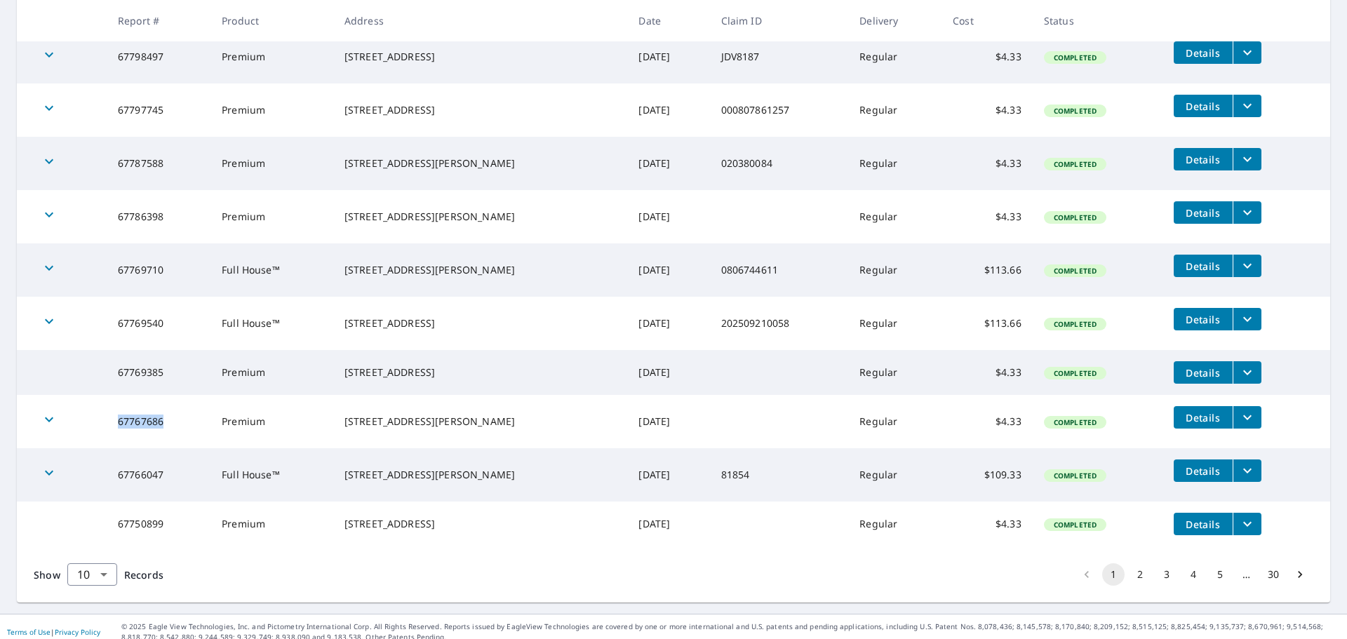
drag, startPoint x: 122, startPoint y: 425, endPoint x: 170, endPoint y: 436, distance: 49.5
click at [170, 436] on td "67767686" at bounding box center [159, 421] width 104 height 53
copy td "67767686"
drag, startPoint x: 123, startPoint y: 375, endPoint x: 110, endPoint y: 379, distance: 13.8
click at [170, 380] on td "67769385" at bounding box center [159, 372] width 104 height 45
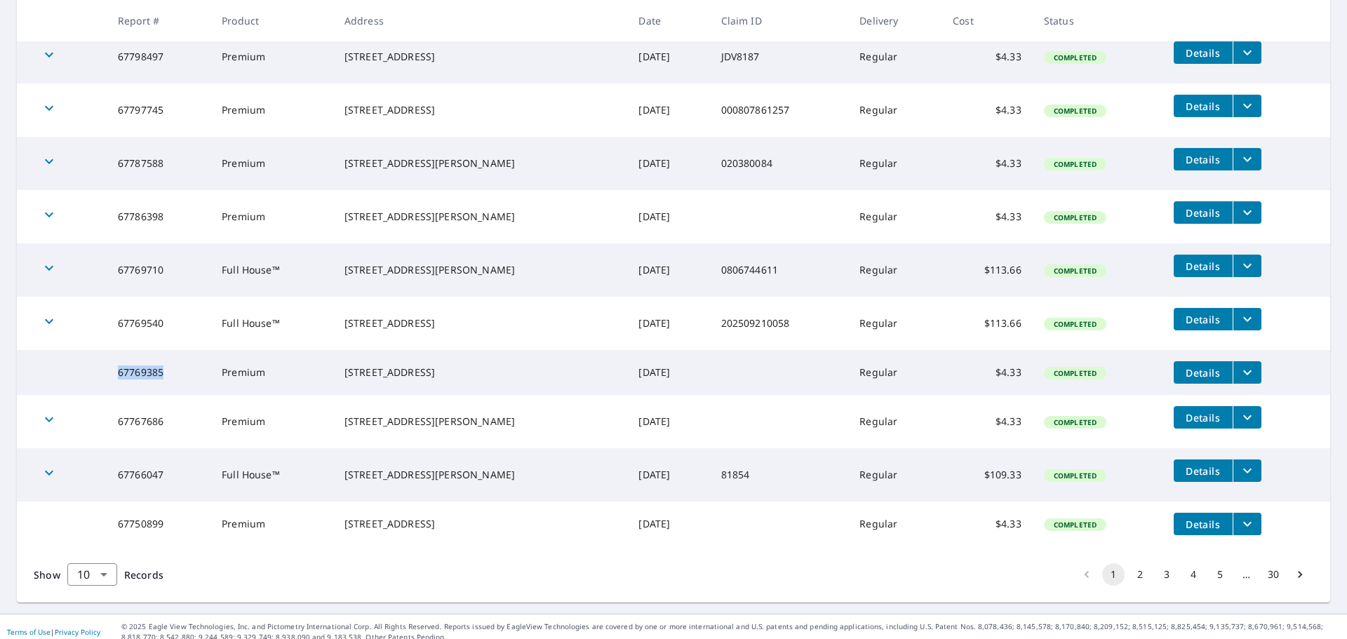
drag, startPoint x: 120, startPoint y: 375, endPoint x: 168, endPoint y: 378, distance: 47.8
click at [168, 378] on td "67769385" at bounding box center [159, 372] width 104 height 45
copy td "67769385"
drag, startPoint x: 121, startPoint y: 478, endPoint x: 170, endPoint y: 485, distance: 49.0
click at [170, 485] on td "67766047" at bounding box center [159, 474] width 104 height 53
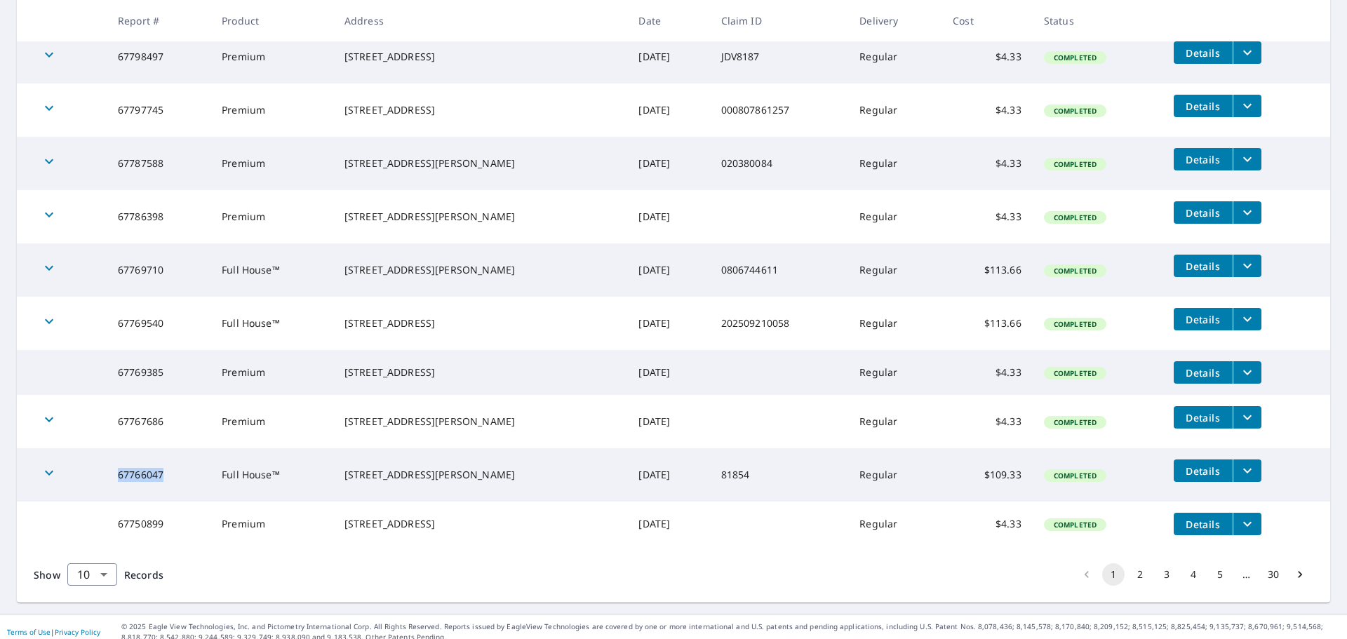
copy td "67766047"
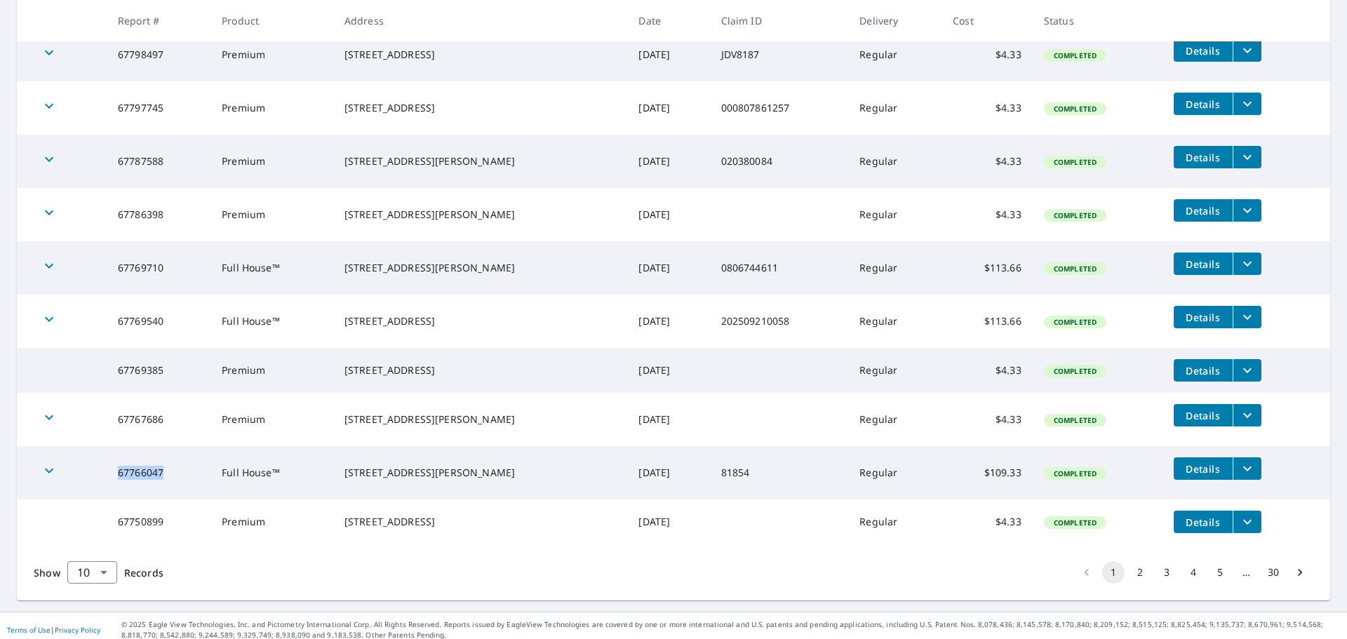
scroll to position [302, 0]
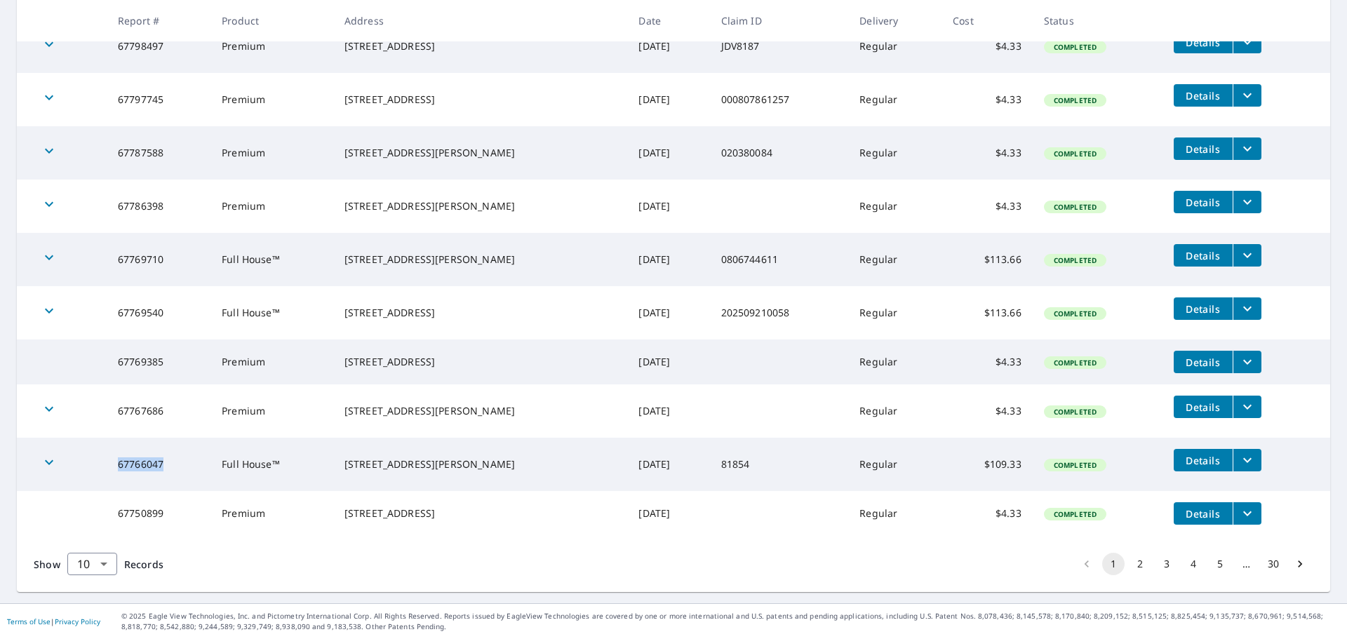
click at [1131, 567] on button "2" at bounding box center [1140, 564] width 22 height 22
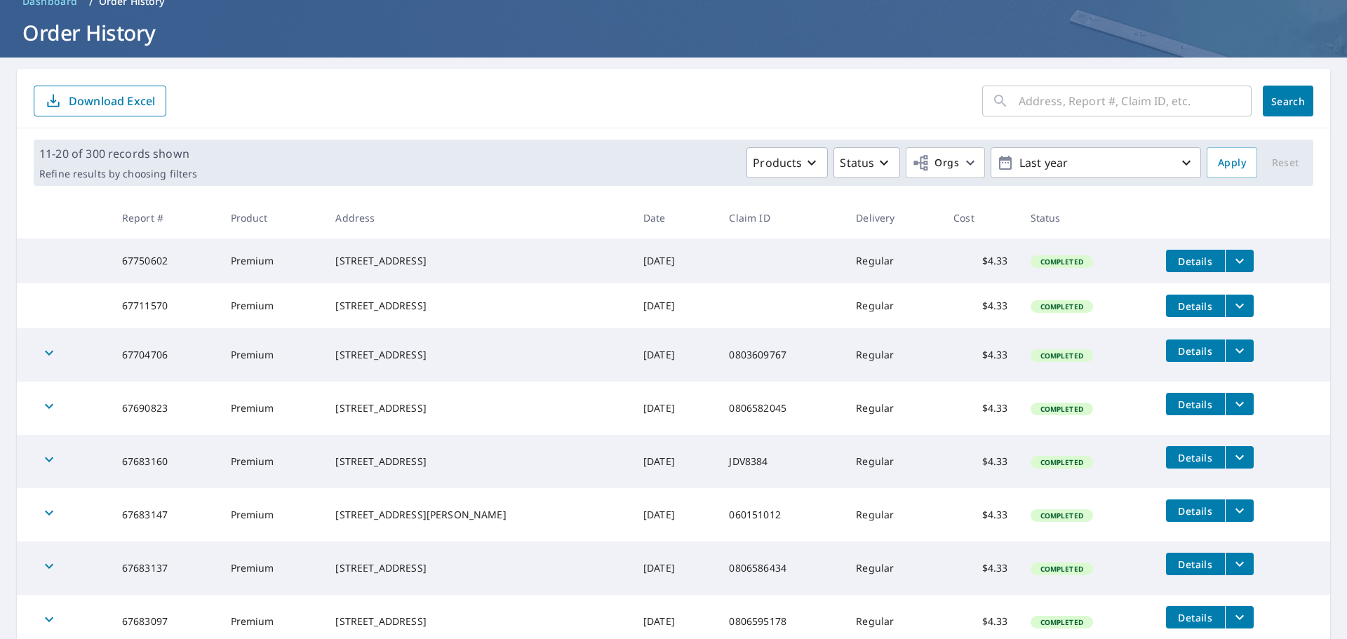
scroll to position [302, 0]
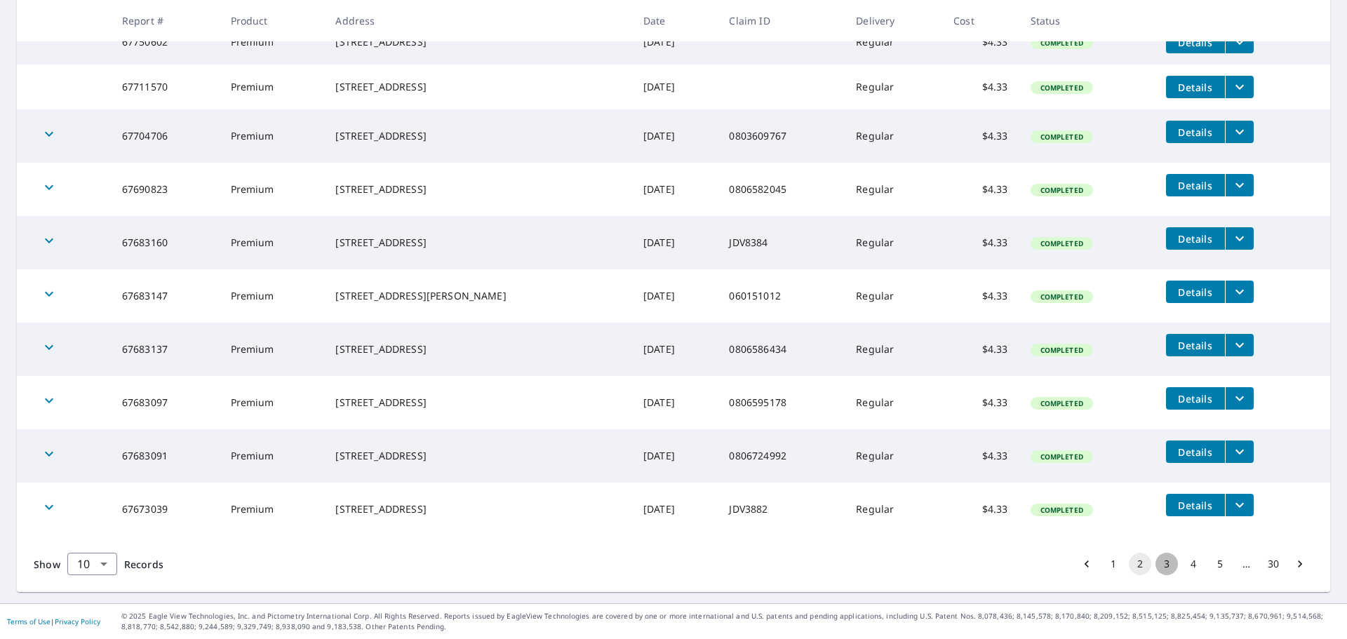
click at [1160, 565] on button "3" at bounding box center [1166, 564] width 22 height 22
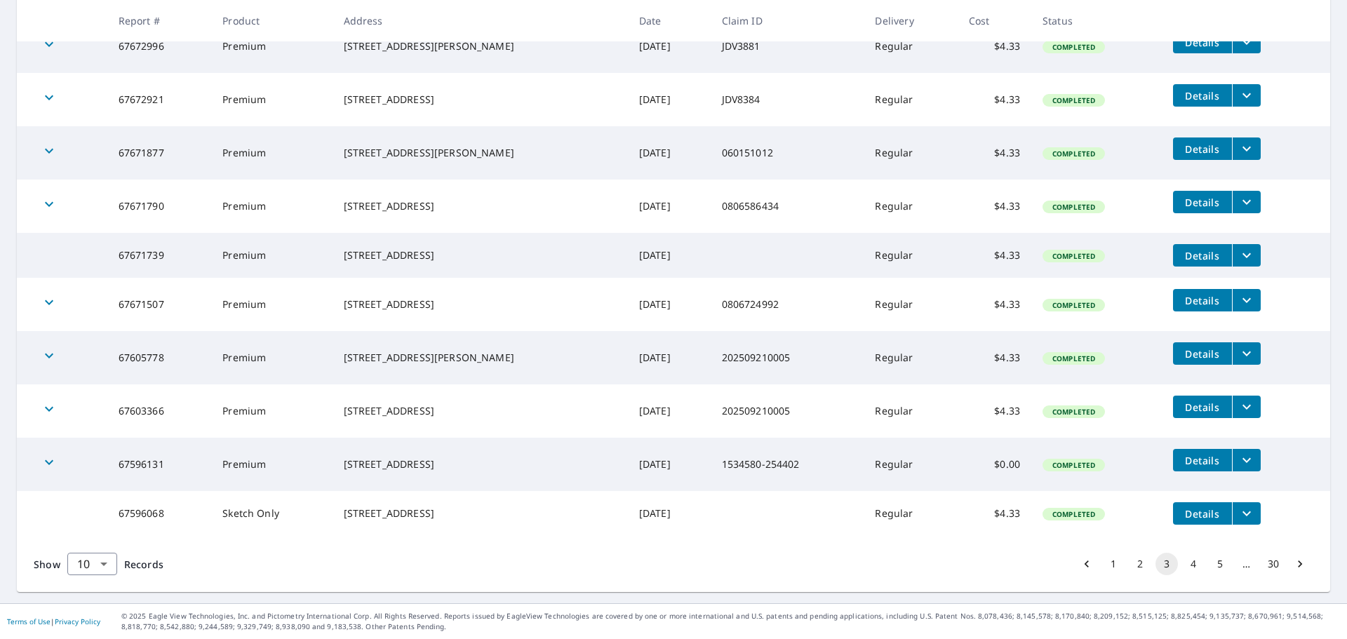
scroll to position [302, 0]
click at [1105, 562] on button "1" at bounding box center [1113, 564] width 22 height 22
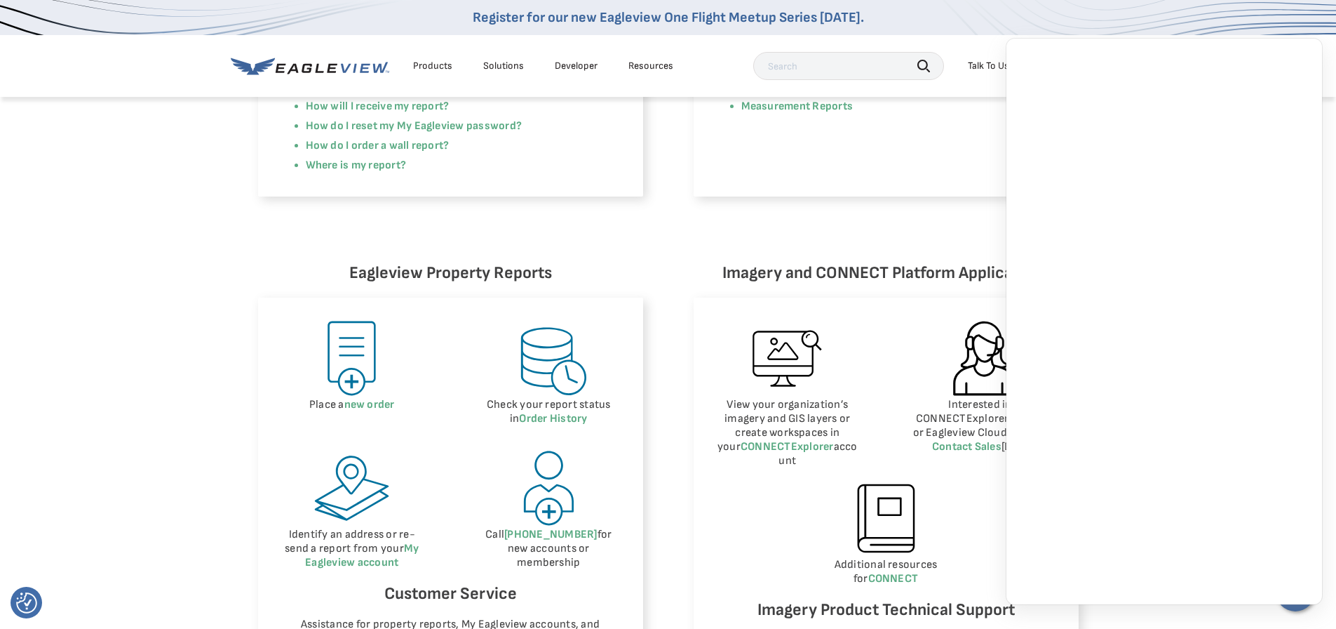
scroll to position [491, 0]
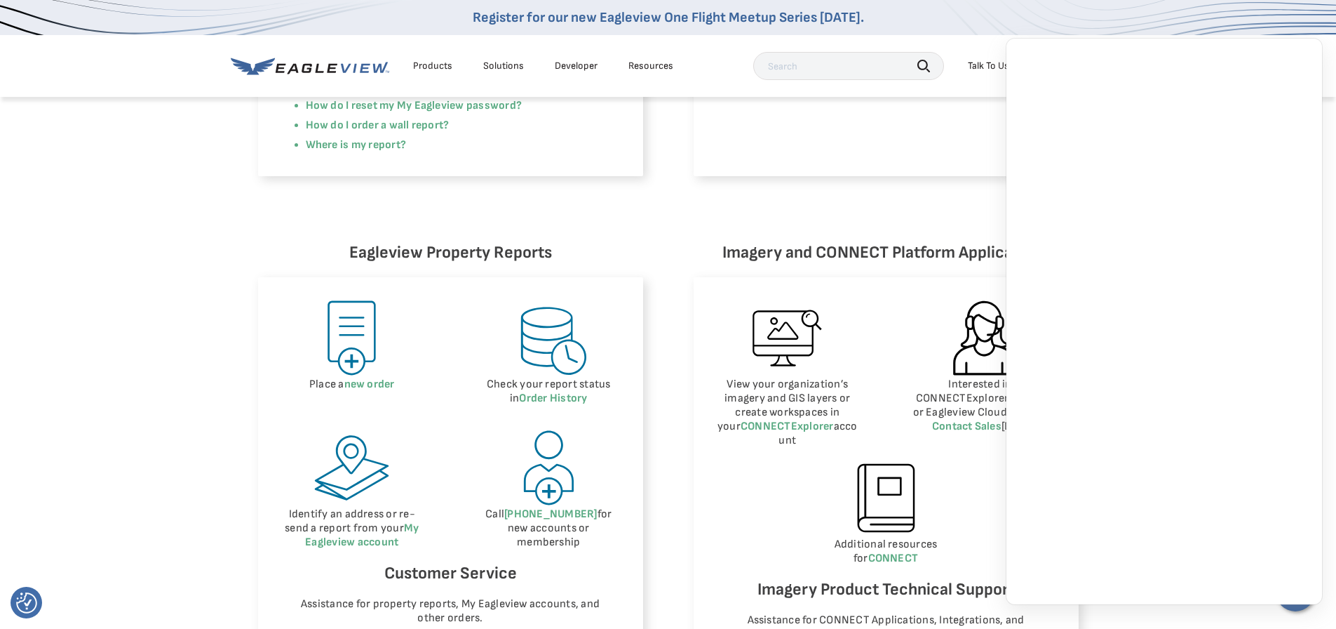
click at [664, 422] on div "Eagleview Property Reports Place a new order Check your report status in Order …" at bounding box center [668, 518] width 821 height 558
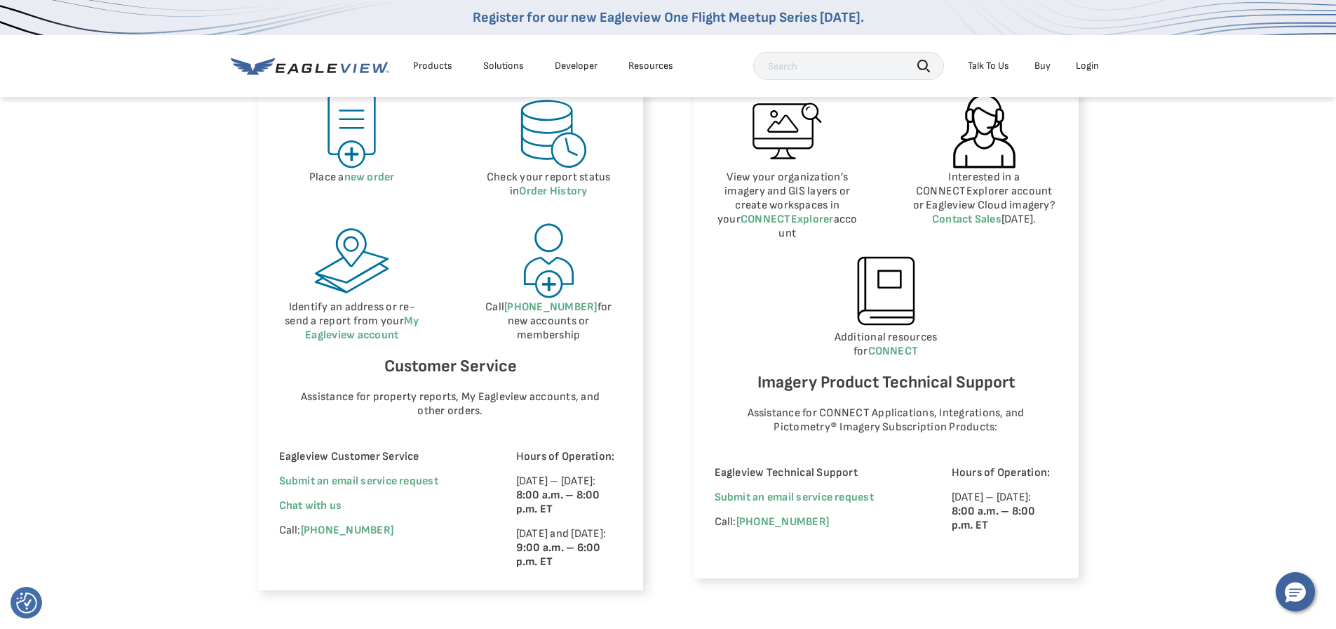
scroll to position [702, 0]
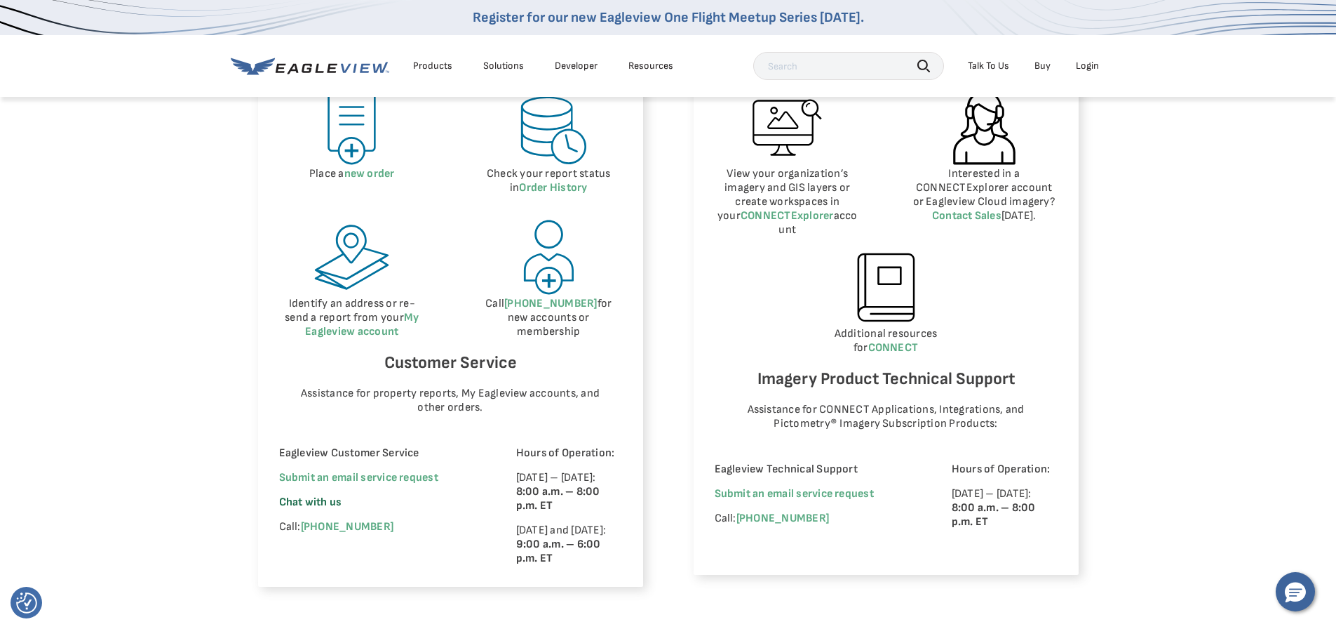
click at [304, 504] on span "Chat with us" at bounding box center [310, 501] width 63 height 13
click at [317, 499] on span "Chat with us" at bounding box center [310, 501] width 63 height 13
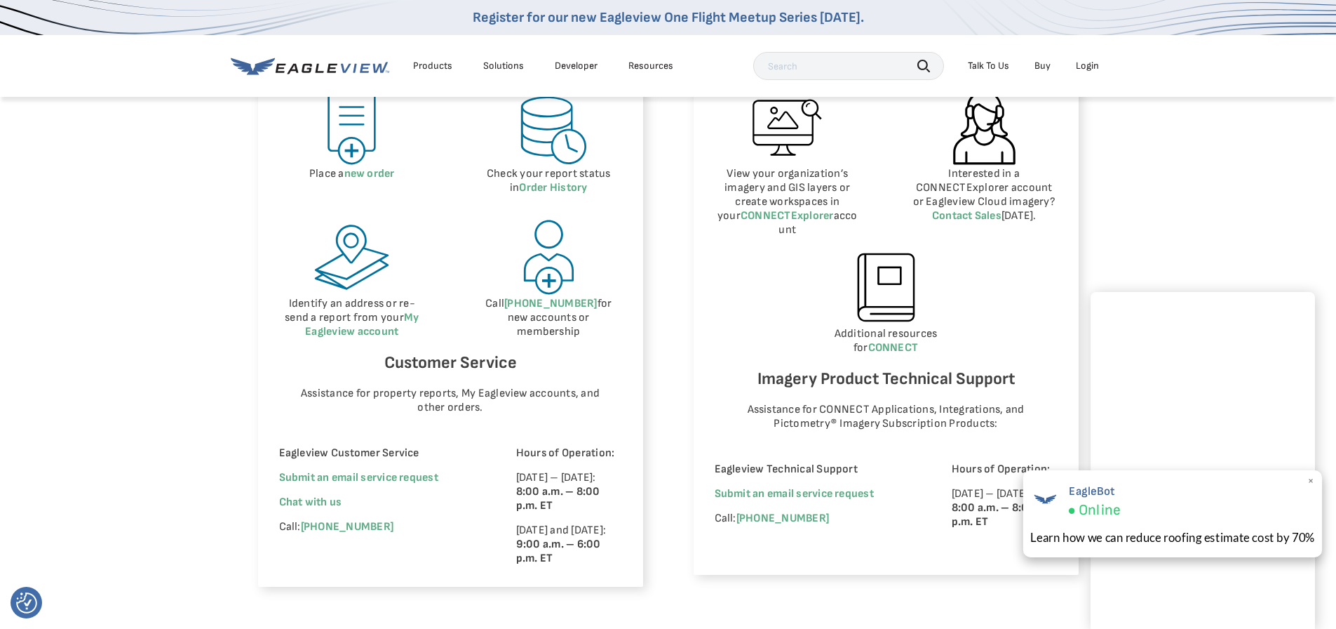
click at [1313, 478] on span "×" at bounding box center [1312, 481] width 8 height 15
